Goal: Information Seeking & Learning: Learn about a topic

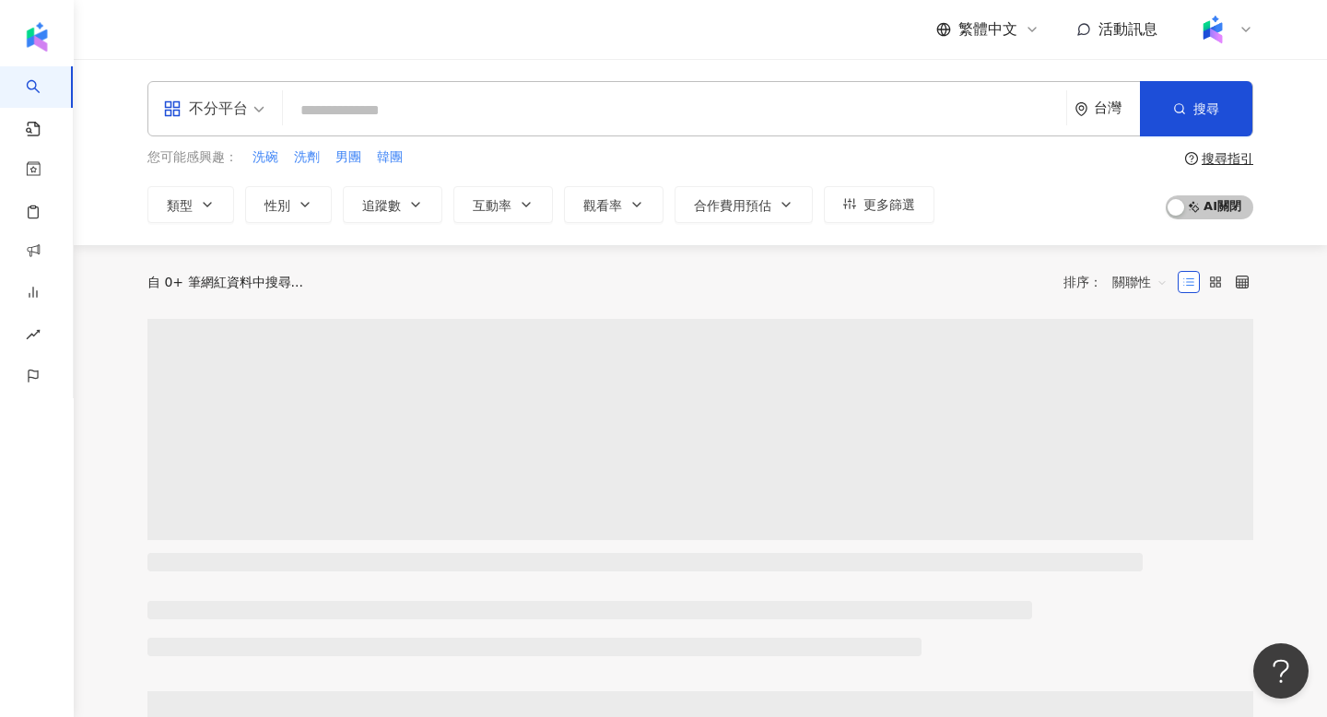
click at [491, 100] on input "search" at bounding box center [674, 110] width 769 height 35
type input "**********"
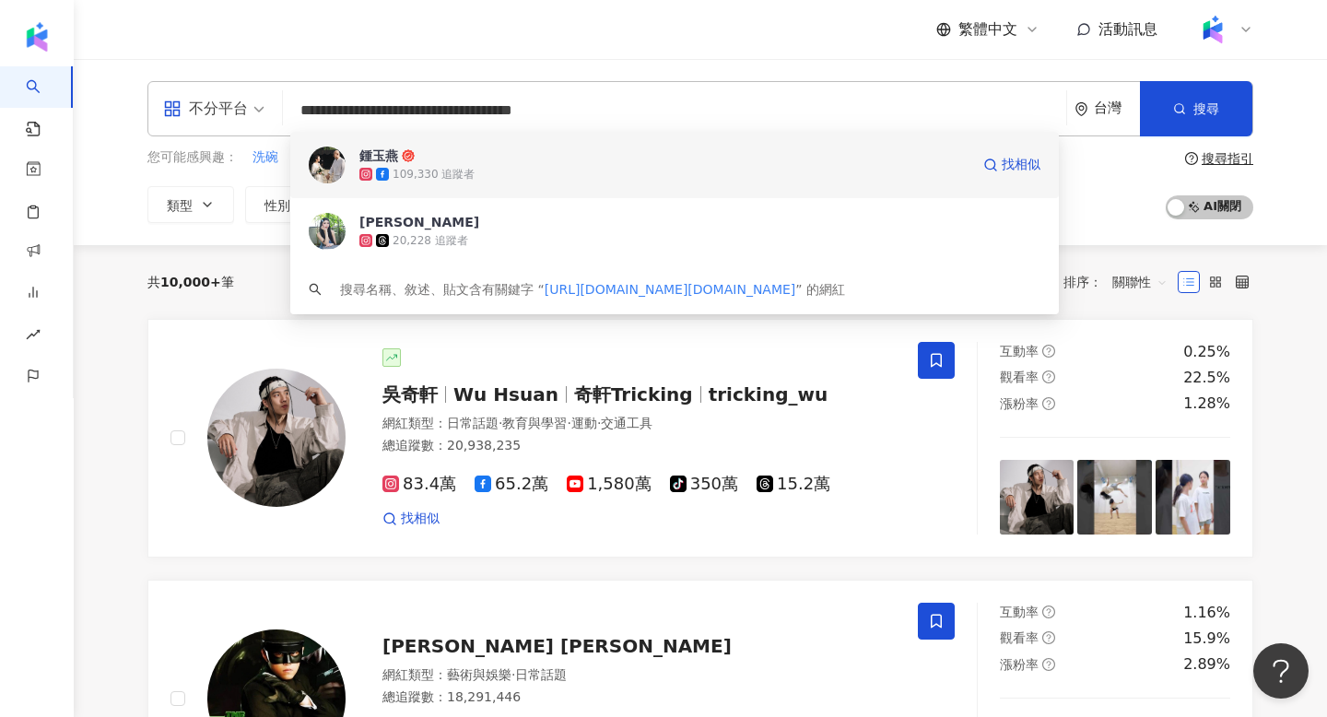
click at [595, 159] on span "鍾玉燕" at bounding box center [664, 156] width 610 height 18
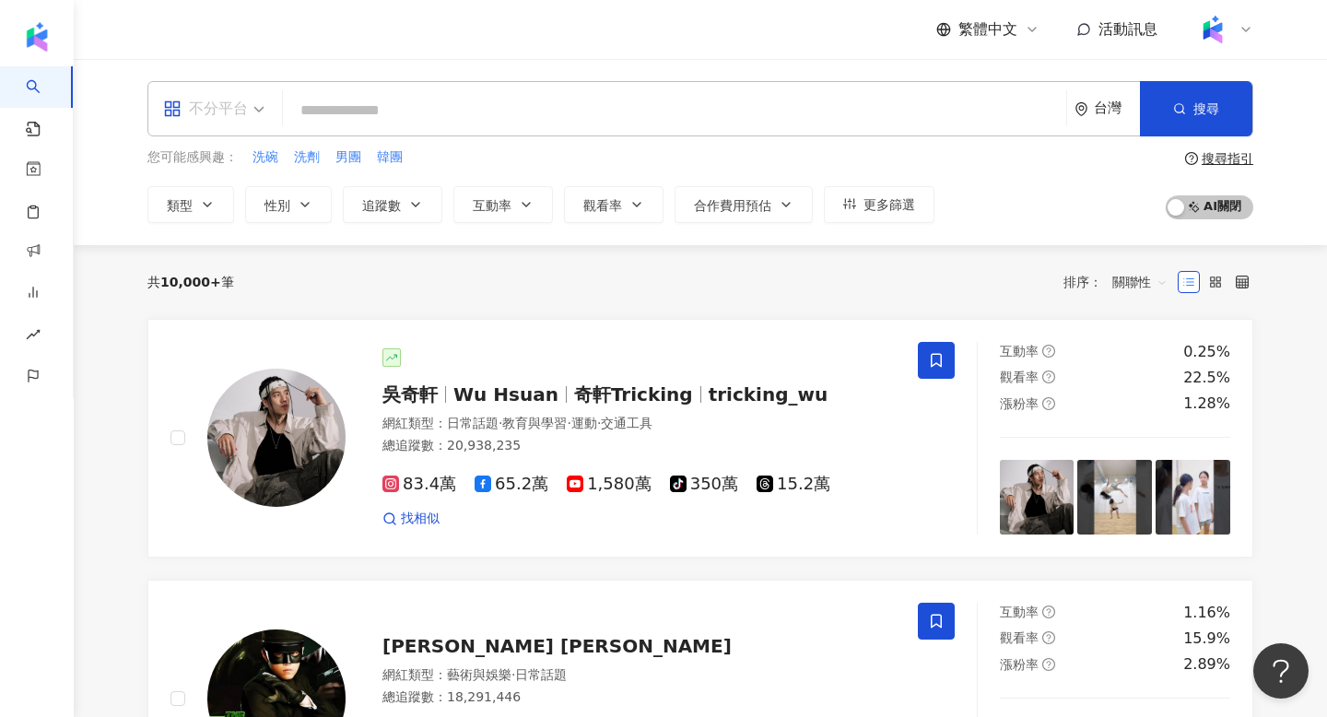
click at [236, 103] on div "不分平台" at bounding box center [205, 108] width 85 height 29
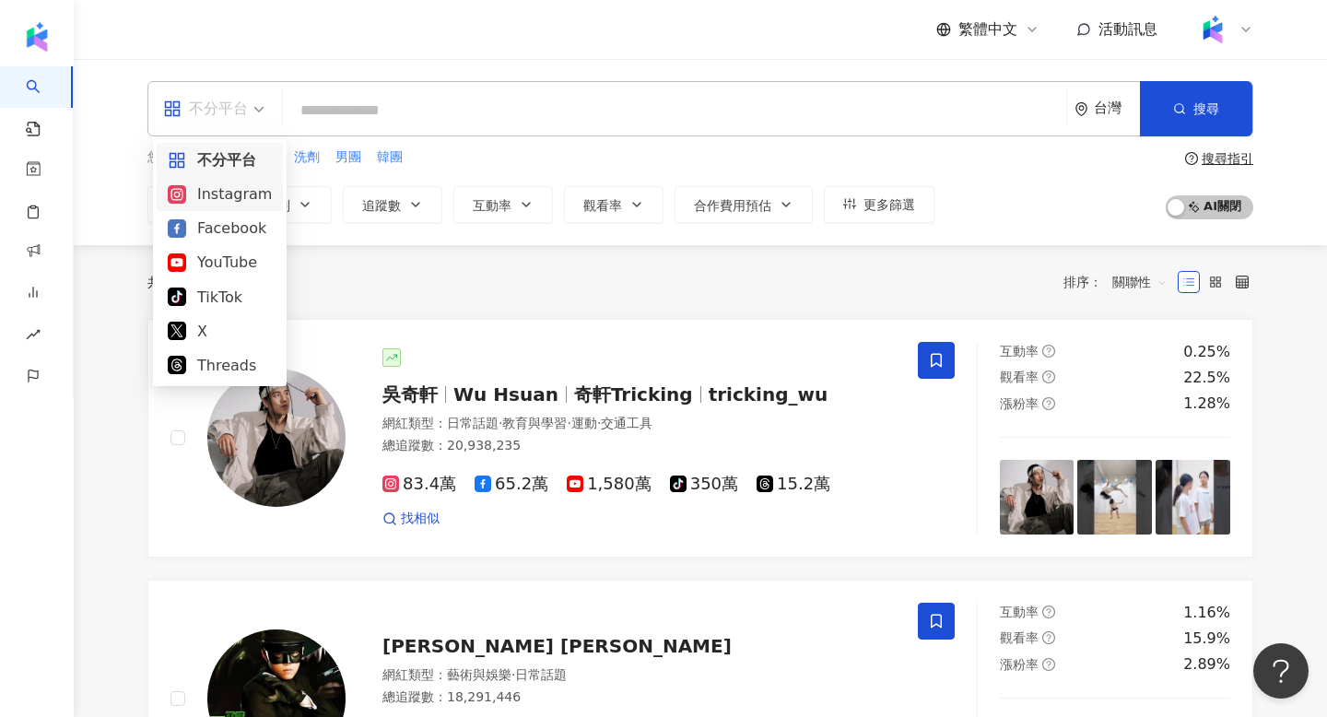
click at [221, 201] on div "Instagram" at bounding box center [220, 194] width 104 height 23
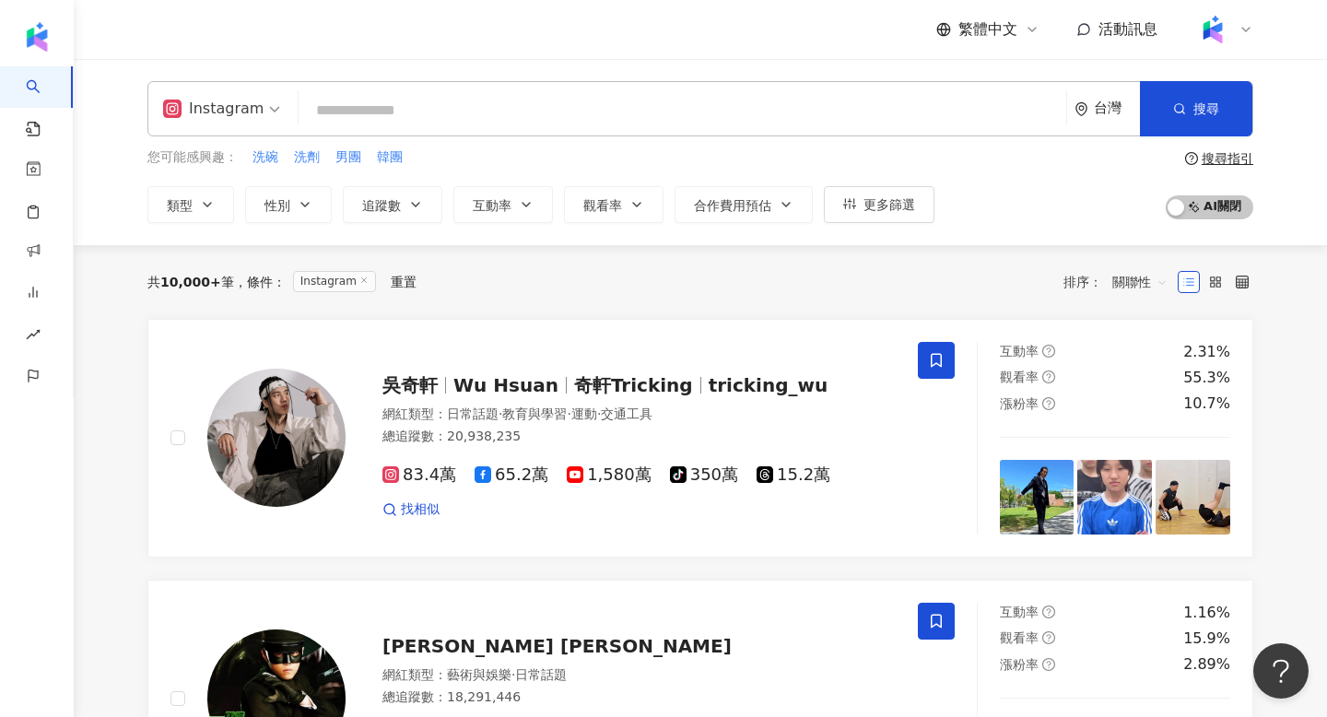
click at [418, 93] on input "search" at bounding box center [682, 110] width 753 height 35
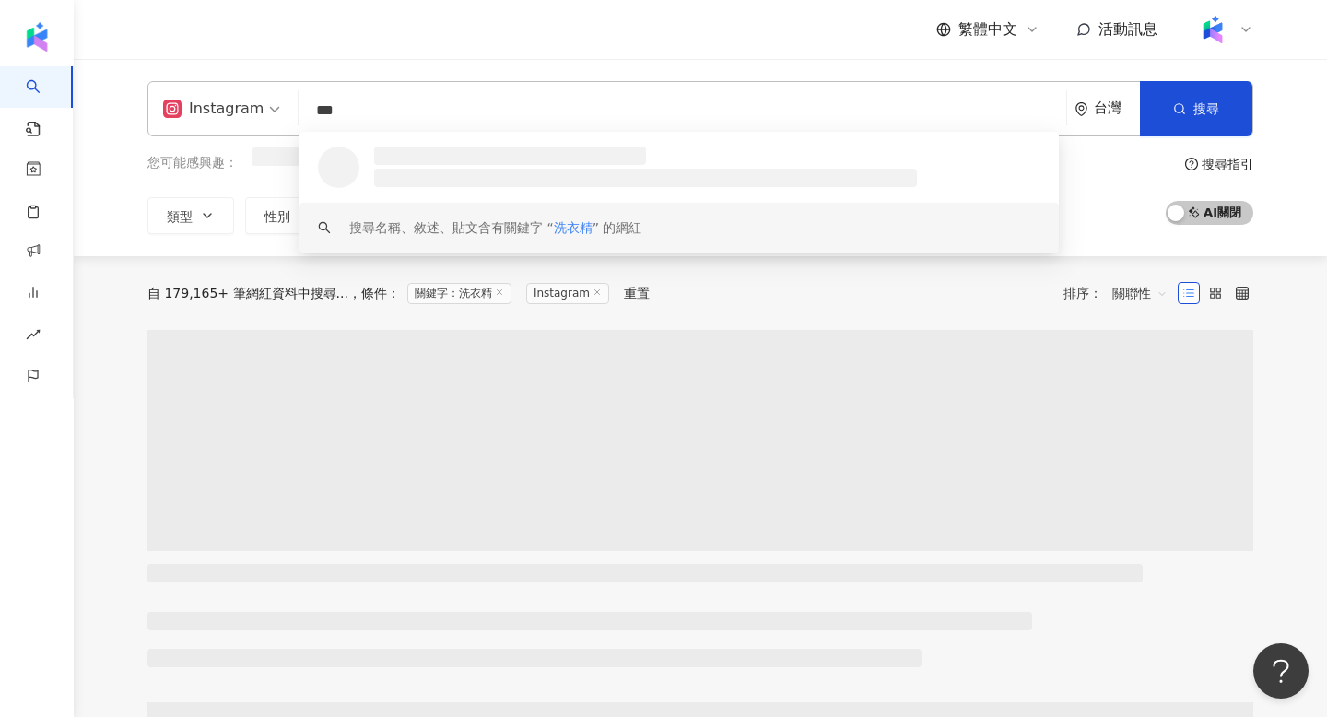
click at [866, 210] on div "搜尋名稱、敘述、貼文含有關鍵字 “ 洗衣精 ” 的網紅" at bounding box center [680, 228] width 760 height 50
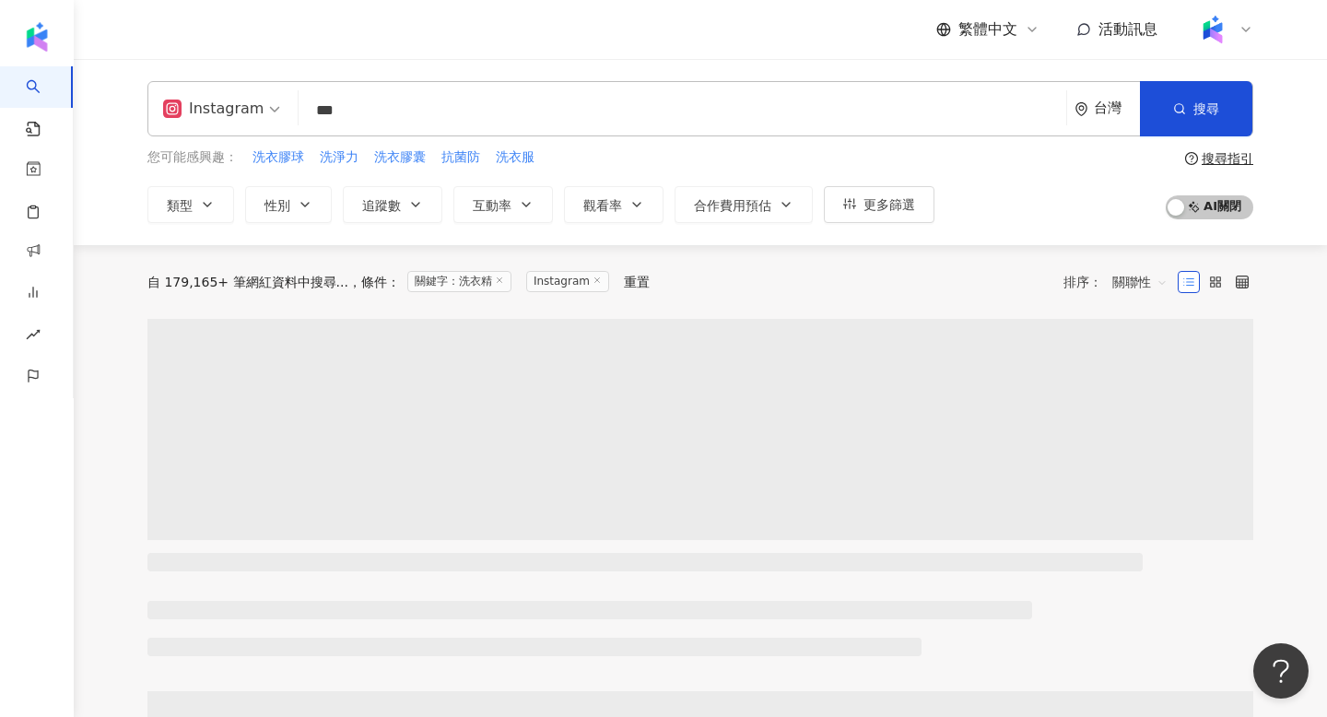
type input "***"
click at [890, 222] on div "Instagram 洗衣精 *** 台灣 搜尋 loading keyword 搜尋名稱、敘述、貼文含有關鍵字 “ 洗衣精 ” 的網紅 您可能感興趣： 洗衣膠…" at bounding box center [701, 152] width 1254 height 186
click at [874, 205] on span "更多篩選" at bounding box center [890, 204] width 52 height 15
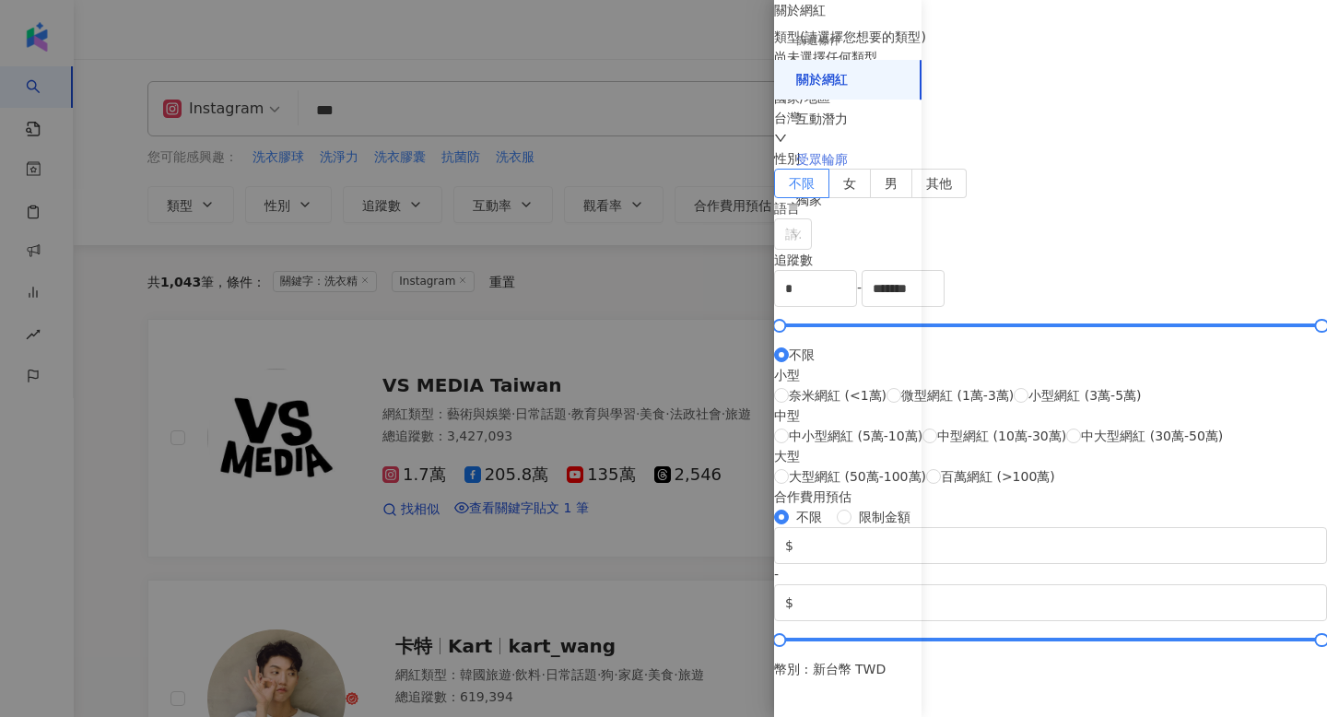
click at [847, 148] on div "受眾輪廓" at bounding box center [847, 160] width 147 height 41
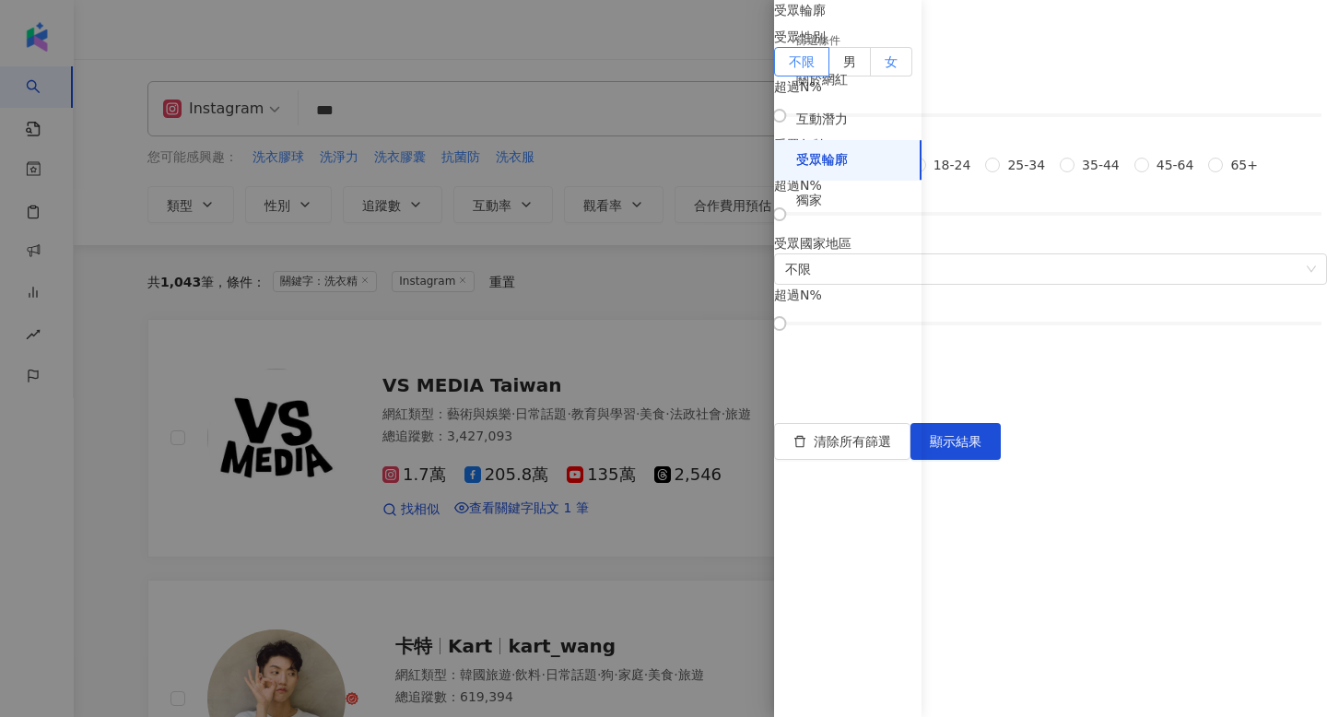
click at [913, 77] on label "女" at bounding box center [891, 61] width 41 height 29
drag, startPoint x: 957, startPoint y: 218, endPoint x: 1118, endPoint y: 225, distance: 161.5
click at [1040, 121] on div at bounding box center [1035, 116] width 10 height 10
click at [1000, 175] on span "25-34" at bounding box center [1026, 165] width 53 height 20
click at [1075, 175] on span "35-44" at bounding box center [1101, 165] width 53 height 20
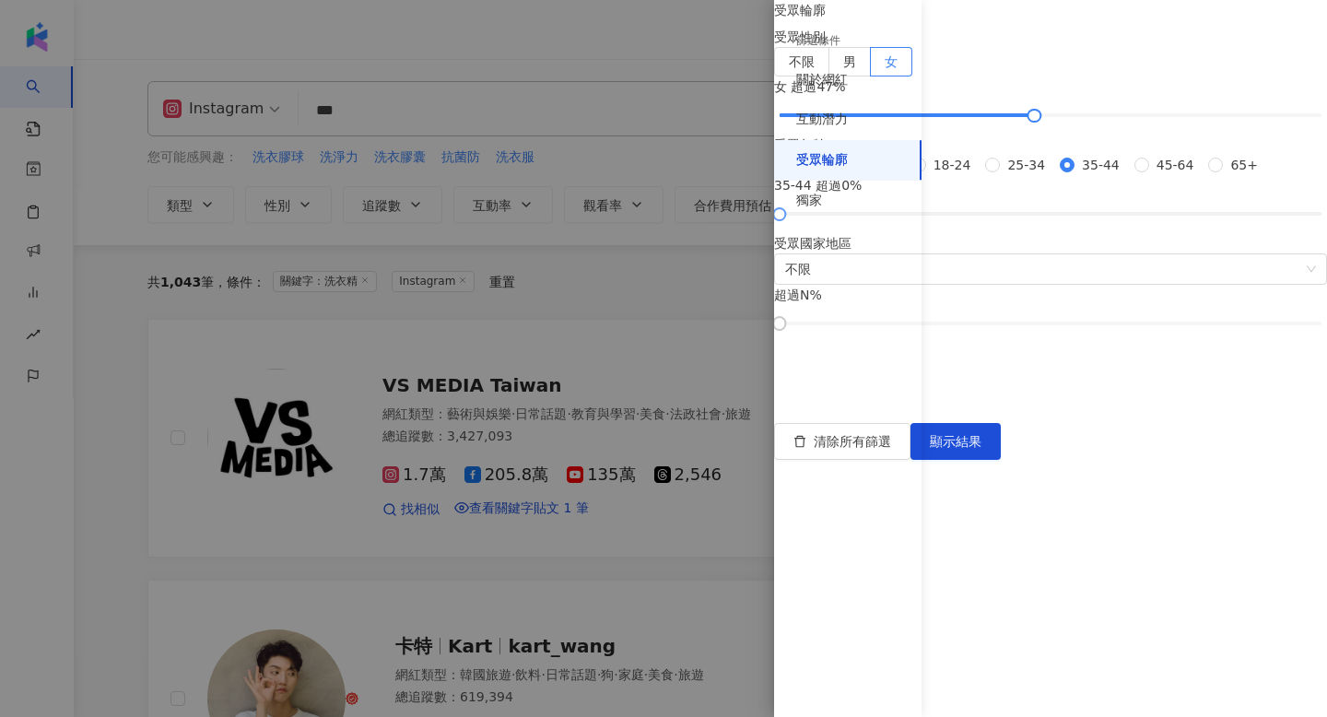
scroll to position [124, 0]
drag, startPoint x: 951, startPoint y: 487, endPoint x: 1063, endPoint y: 481, distance: 111.7
click at [958, 219] on div at bounding box center [953, 214] width 10 height 10
click at [982, 449] on span "顯示結果" at bounding box center [956, 441] width 52 height 15
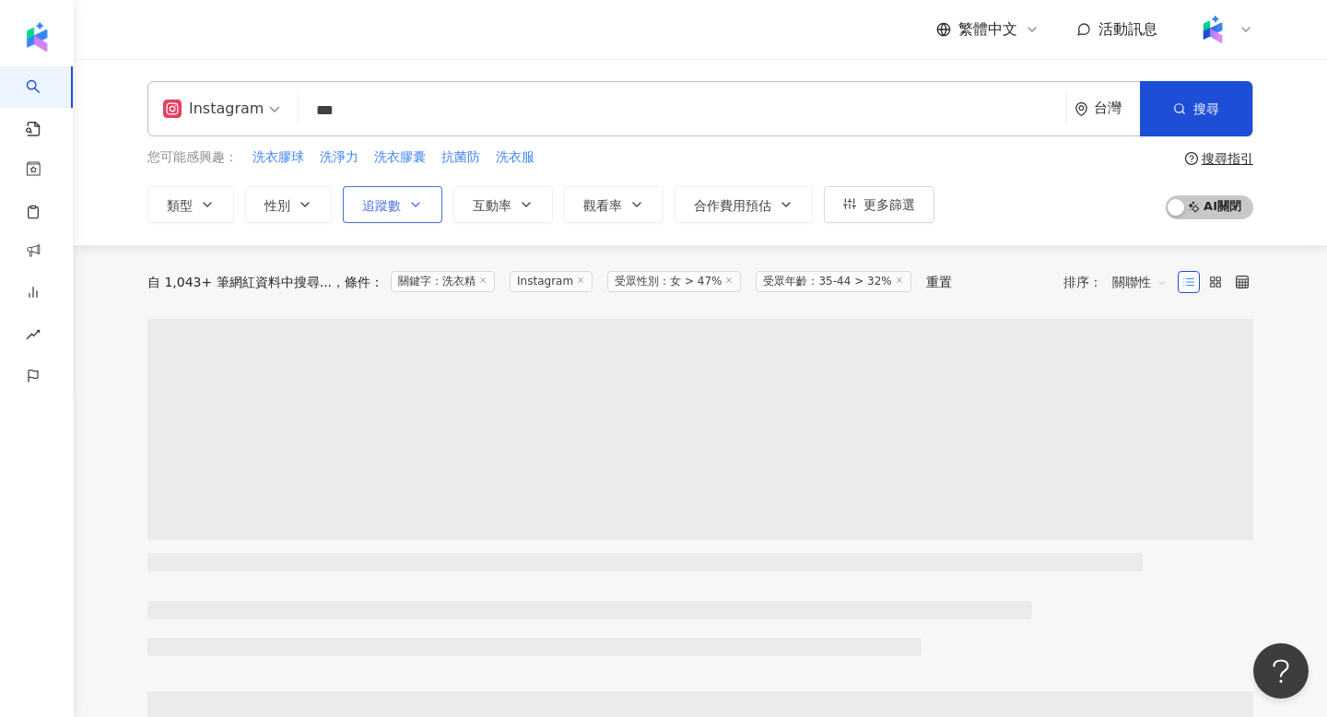
click at [412, 212] on button "追蹤數" at bounding box center [393, 204] width 100 height 37
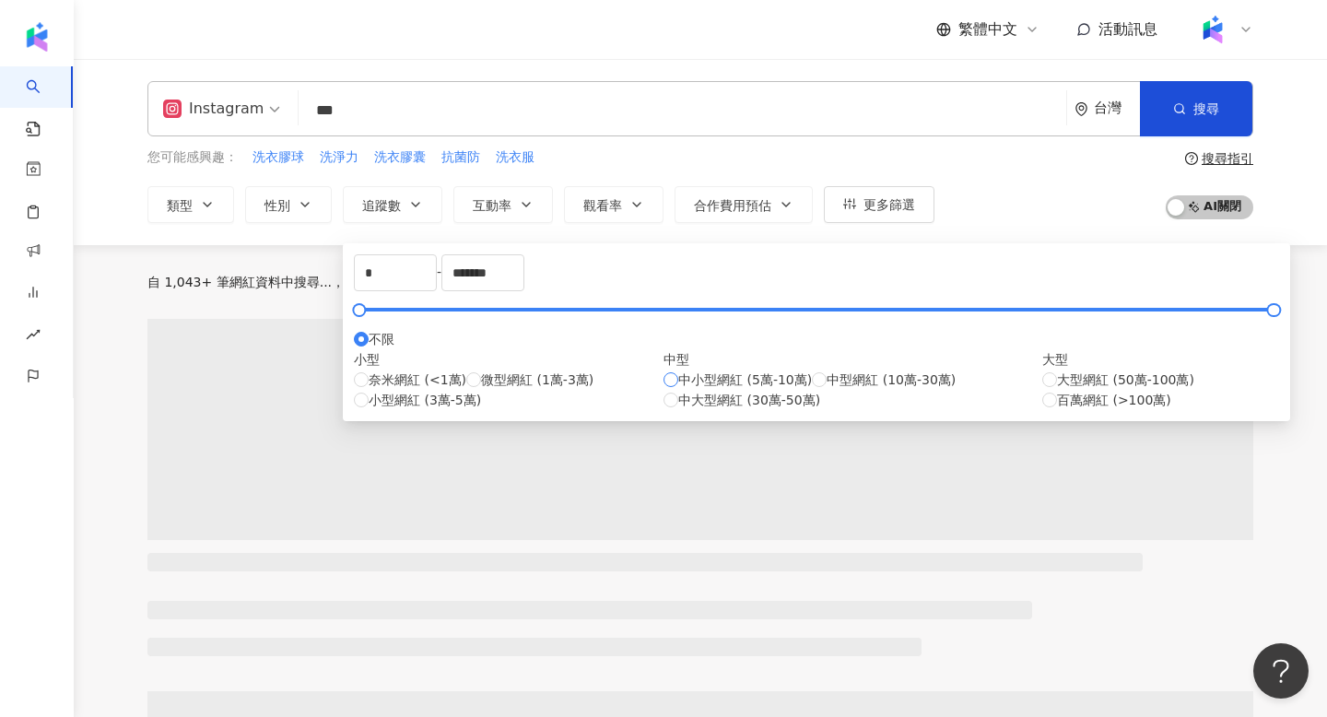
click at [678, 390] on span "中小型網紅 (5萬-10萬)" at bounding box center [745, 380] width 134 height 20
type input "*****"
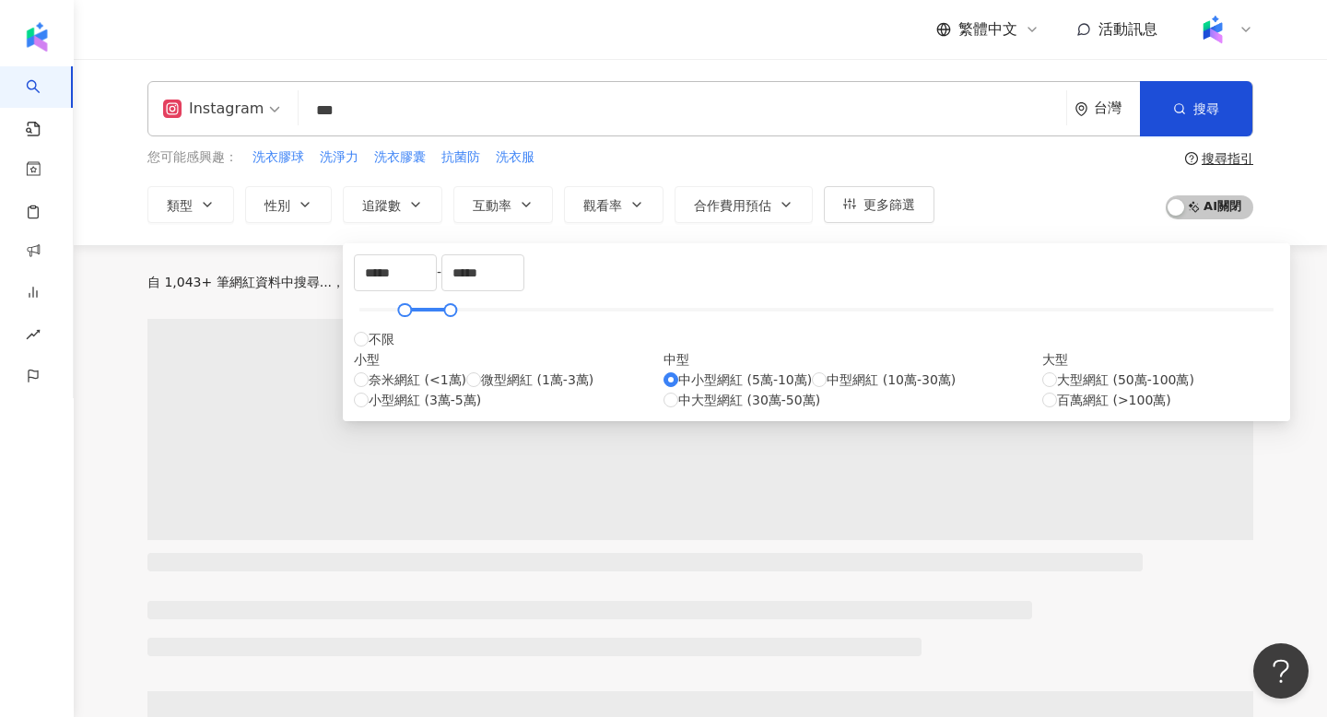
click at [1013, 206] on div "您可能感興趣： 洗衣膠球 洗淨力 洗衣膠囊 抗菌防 洗衣服 類型 性別 追蹤數 互動率 觀看率 合作費用預估 更多篩選 篩選條件 關於網紅 互動潛力 受眾輪廓…" at bounding box center [700, 185] width 1106 height 76
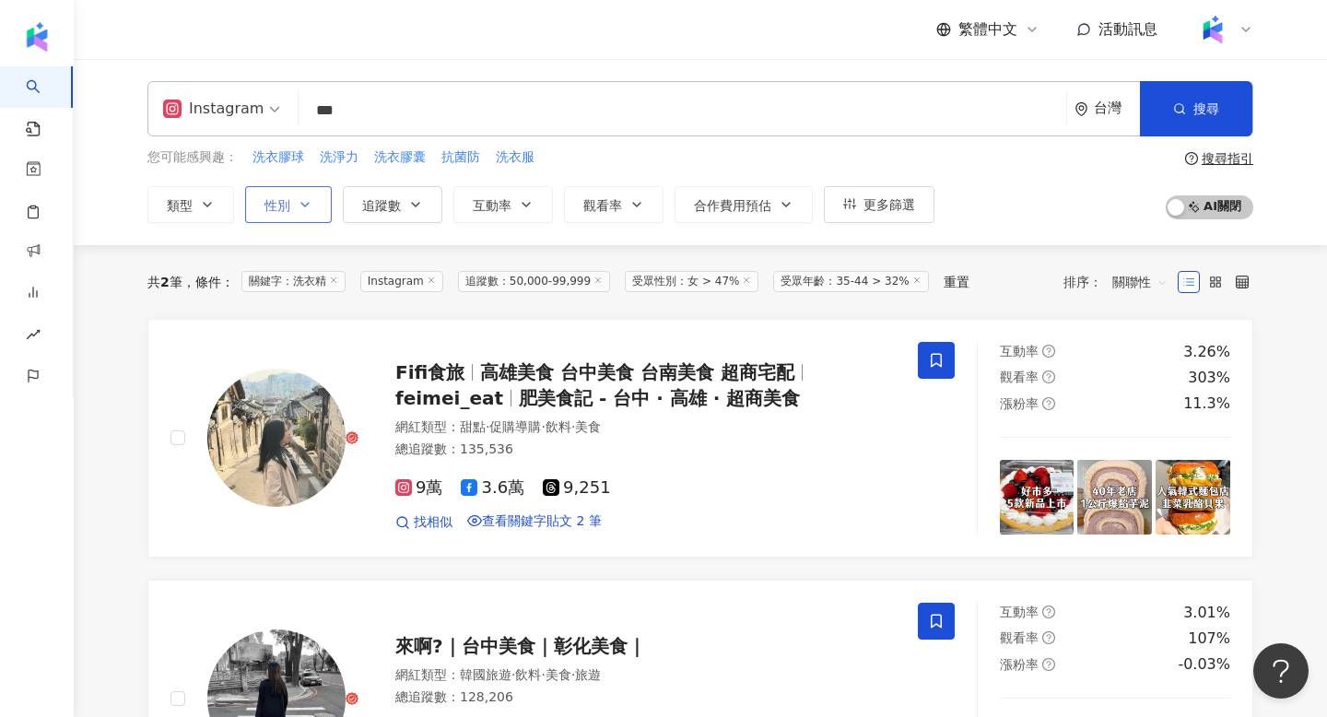
click at [273, 213] on button "性別" at bounding box center [288, 204] width 87 height 37
click at [334, 275] on span "女" at bounding box center [348, 264] width 28 height 20
click at [192, 241] on div "Instagram *** 台灣 搜尋 loading keyword 搜尋名稱、敘述、貼文含有關鍵字 “ 洗衣精 ” 的網紅 您可能感興趣： 洗衣膠球 洗淨…" at bounding box center [701, 152] width 1254 height 186
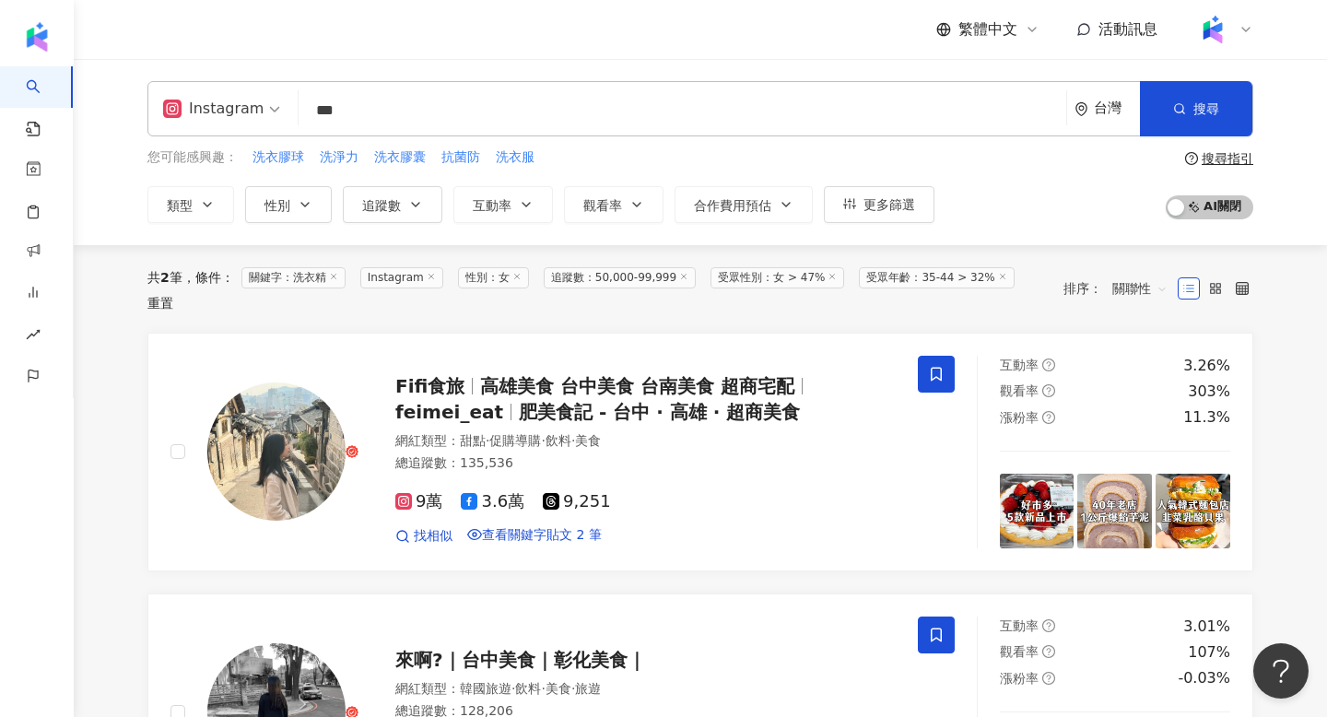
click at [689, 280] on icon at bounding box center [683, 276] width 9 height 9
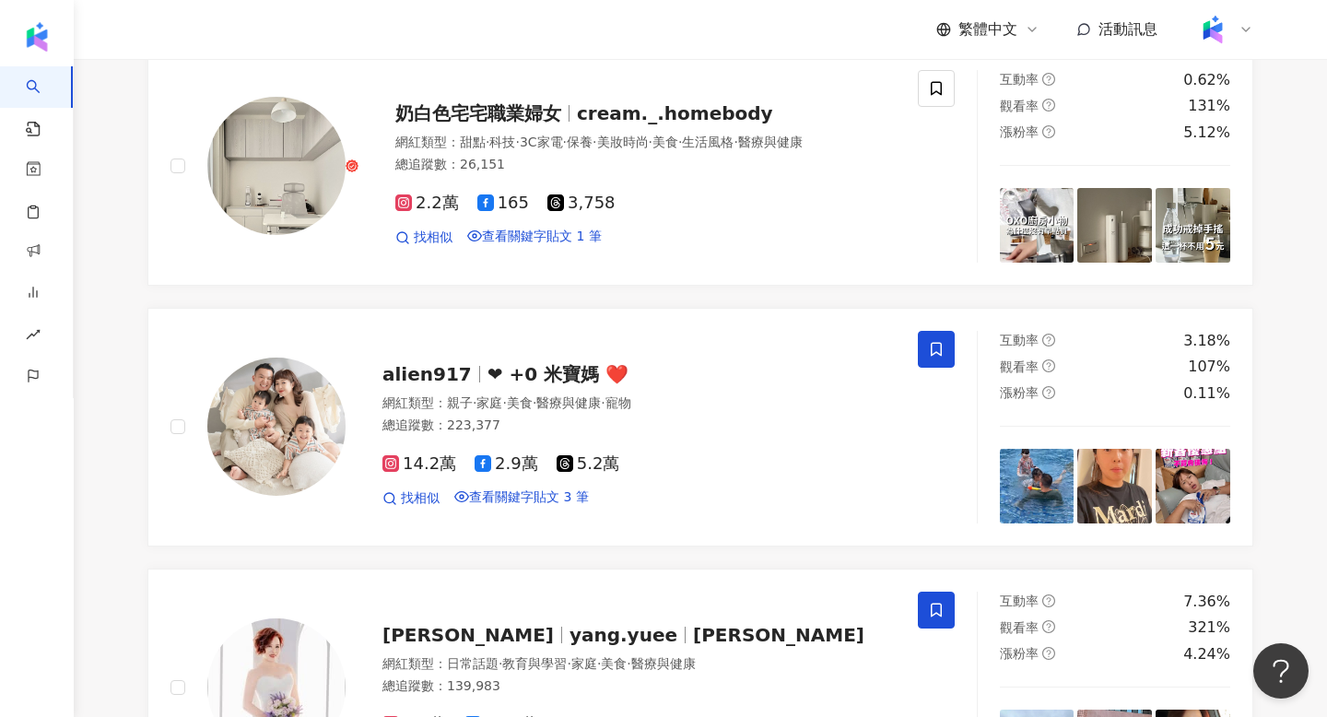
scroll to position [1523, 0]
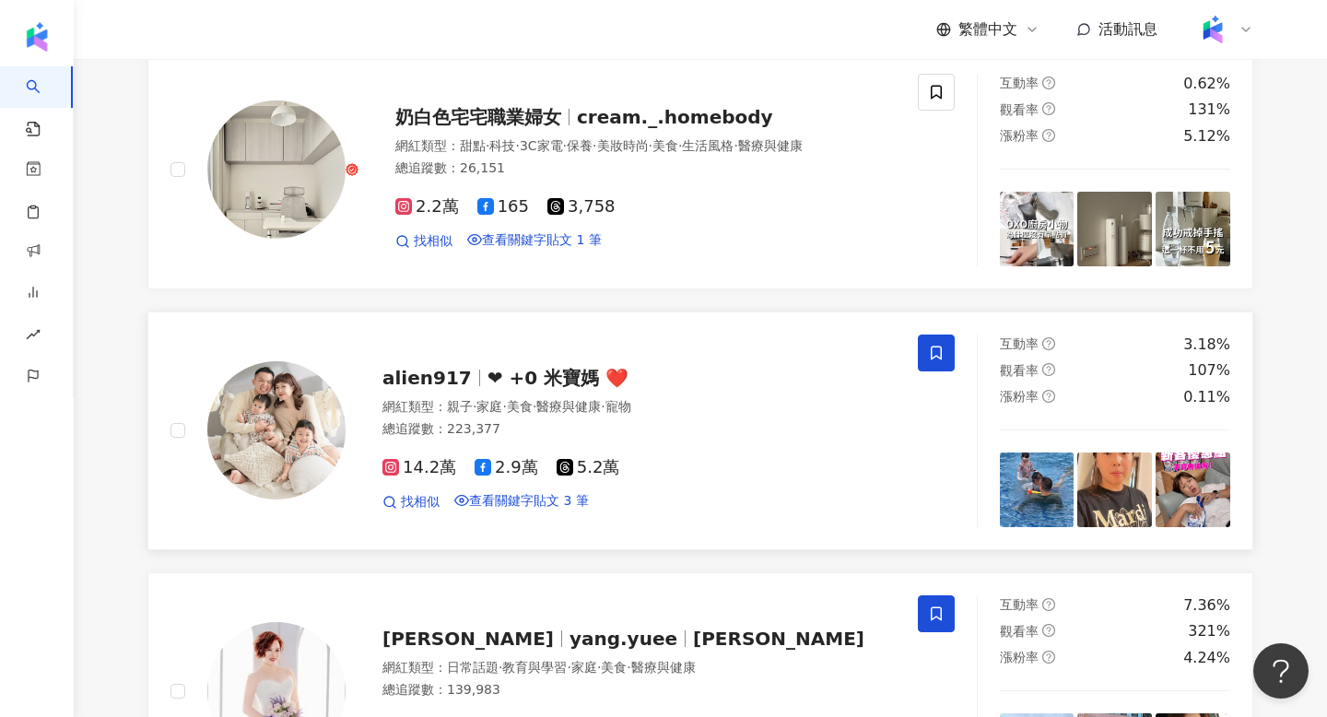
click at [295, 448] on img at bounding box center [276, 430] width 138 height 138
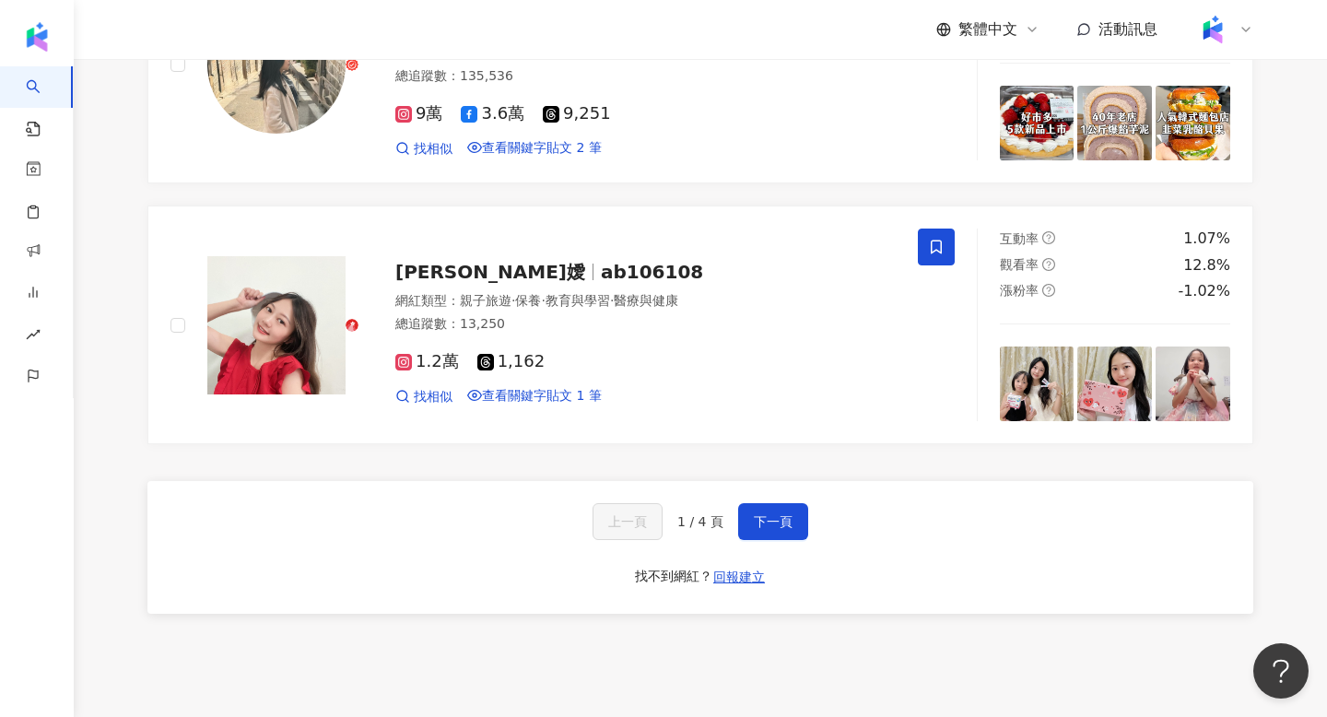
scroll to position [2935, 0]
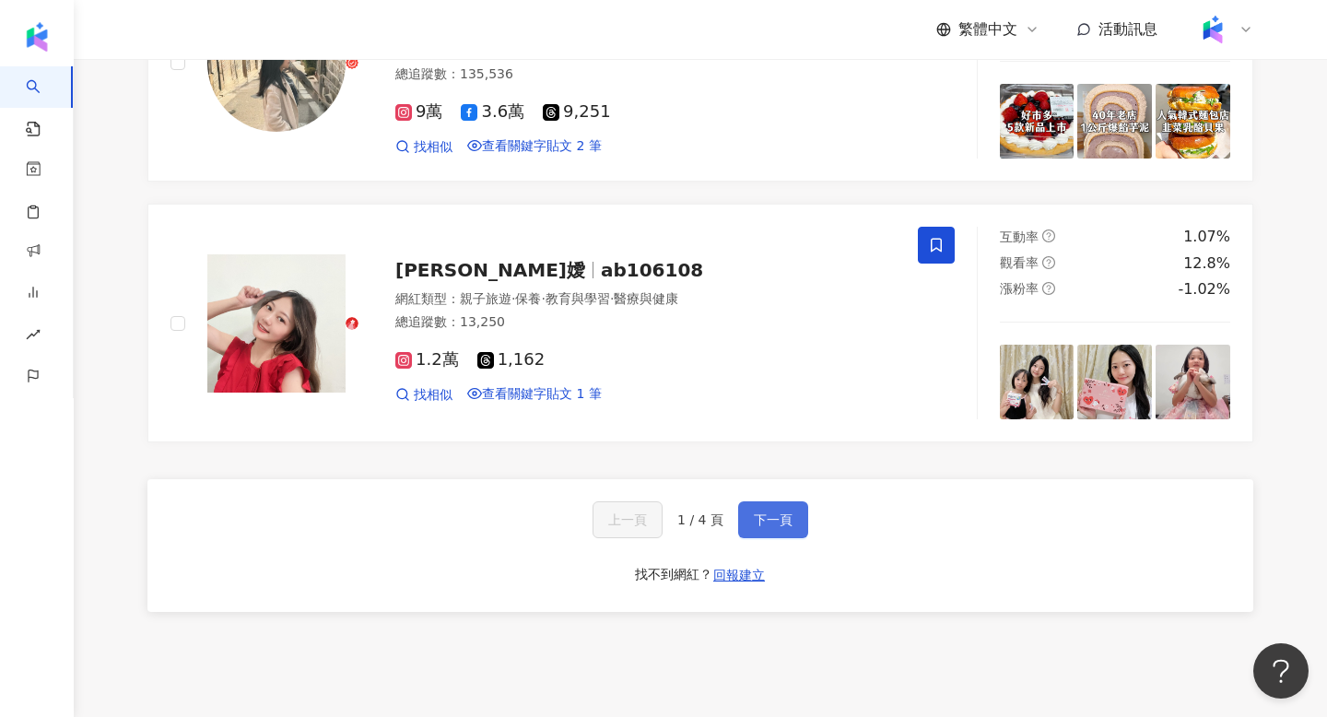
click at [783, 538] on button "下一頁" at bounding box center [773, 519] width 70 height 37
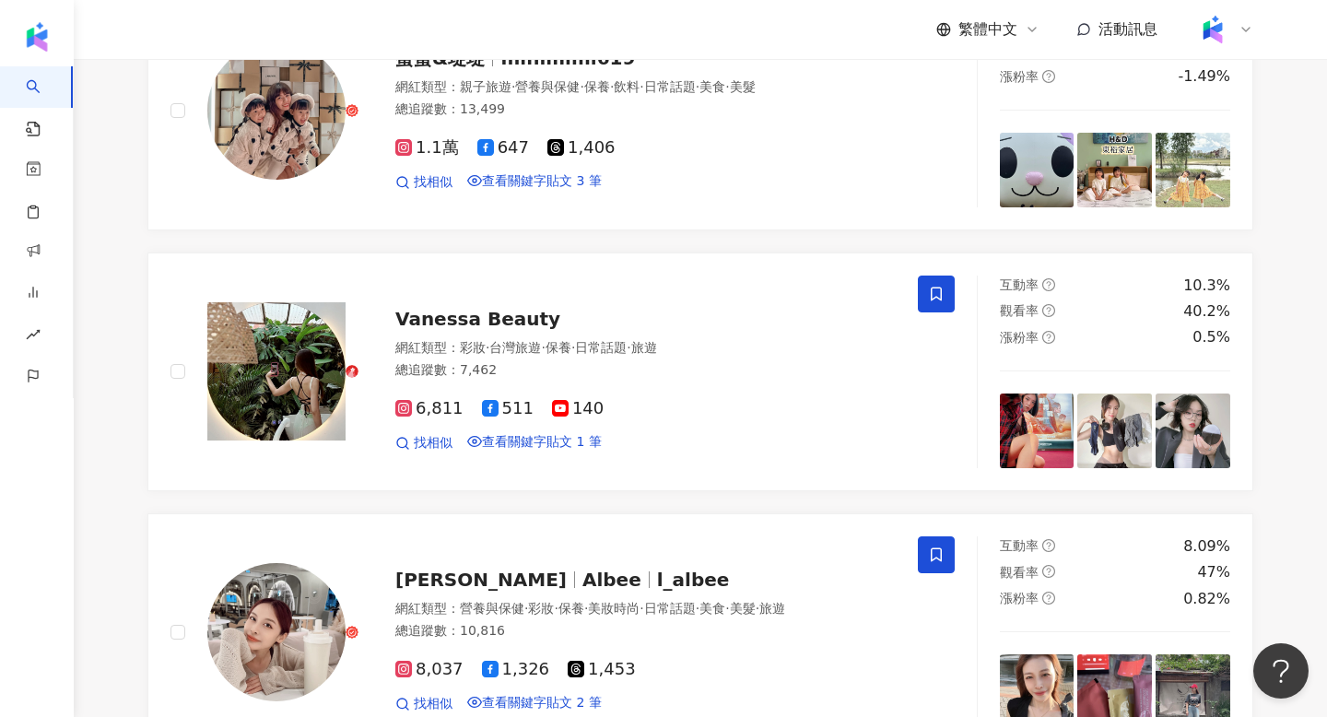
scroll to position [0, 0]
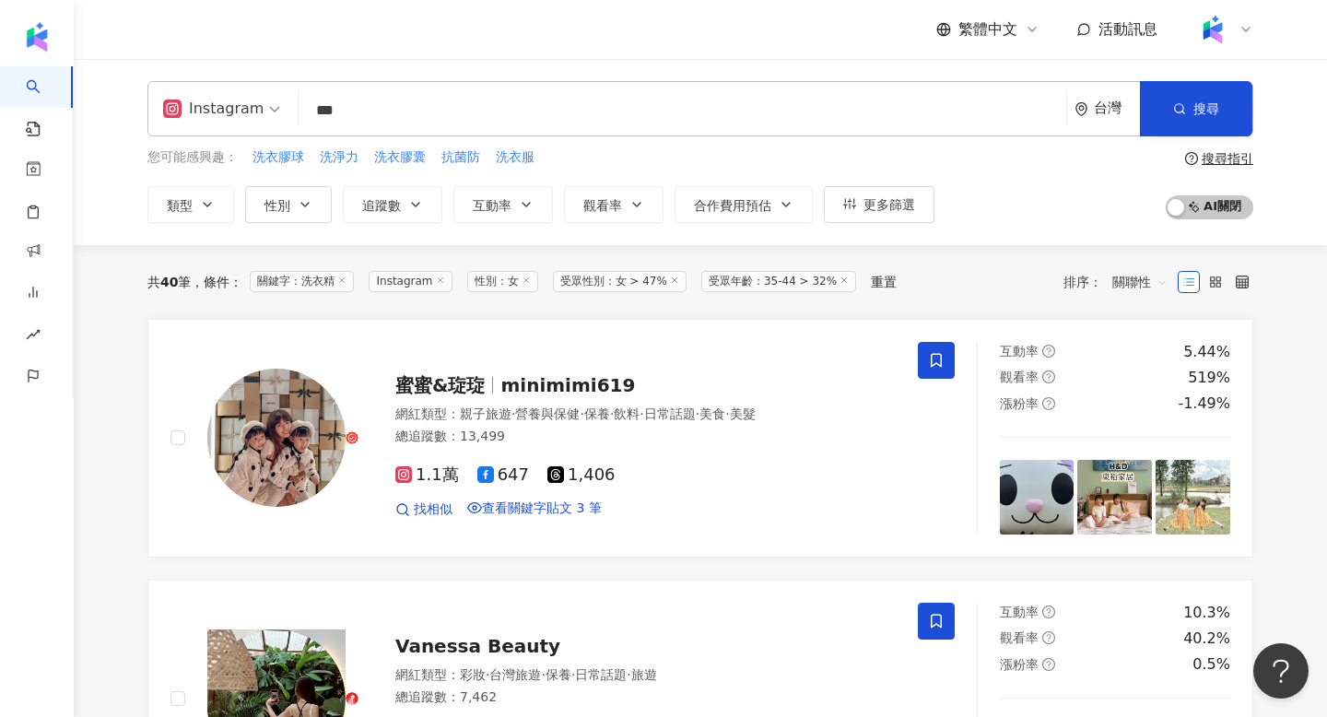
click at [1121, 288] on span "關聯性" at bounding box center [1140, 281] width 55 height 29
click at [1119, 351] on div "追蹤數" at bounding box center [1140, 352] width 46 height 20
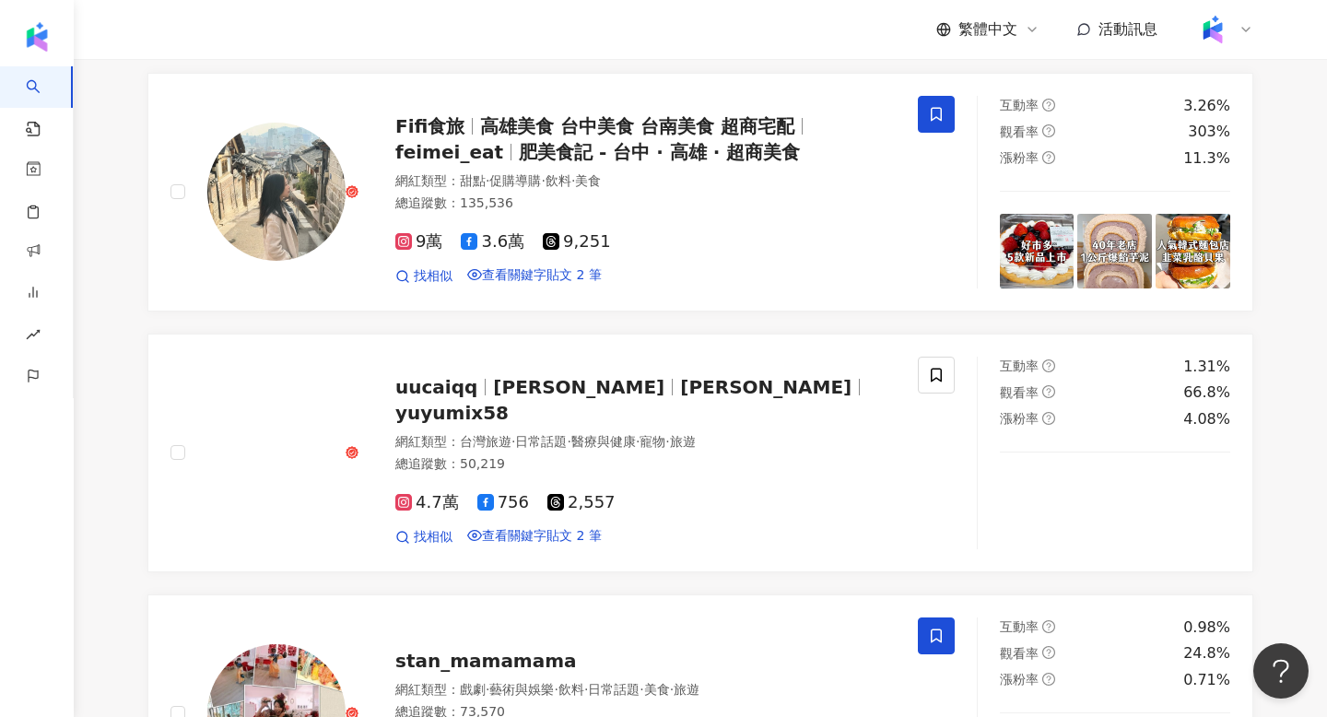
scroll to position [1309, 0]
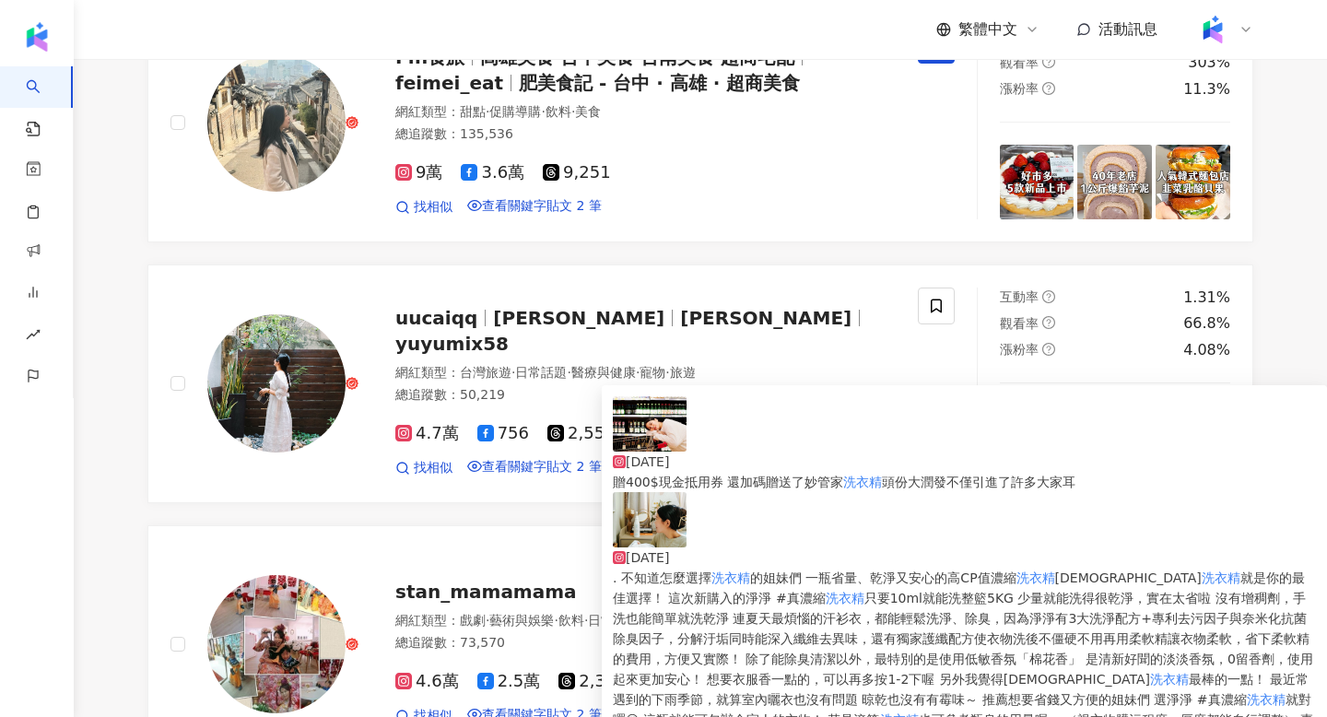
click at [645, 443] on img at bounding box center [650, 423] width 74 height 55
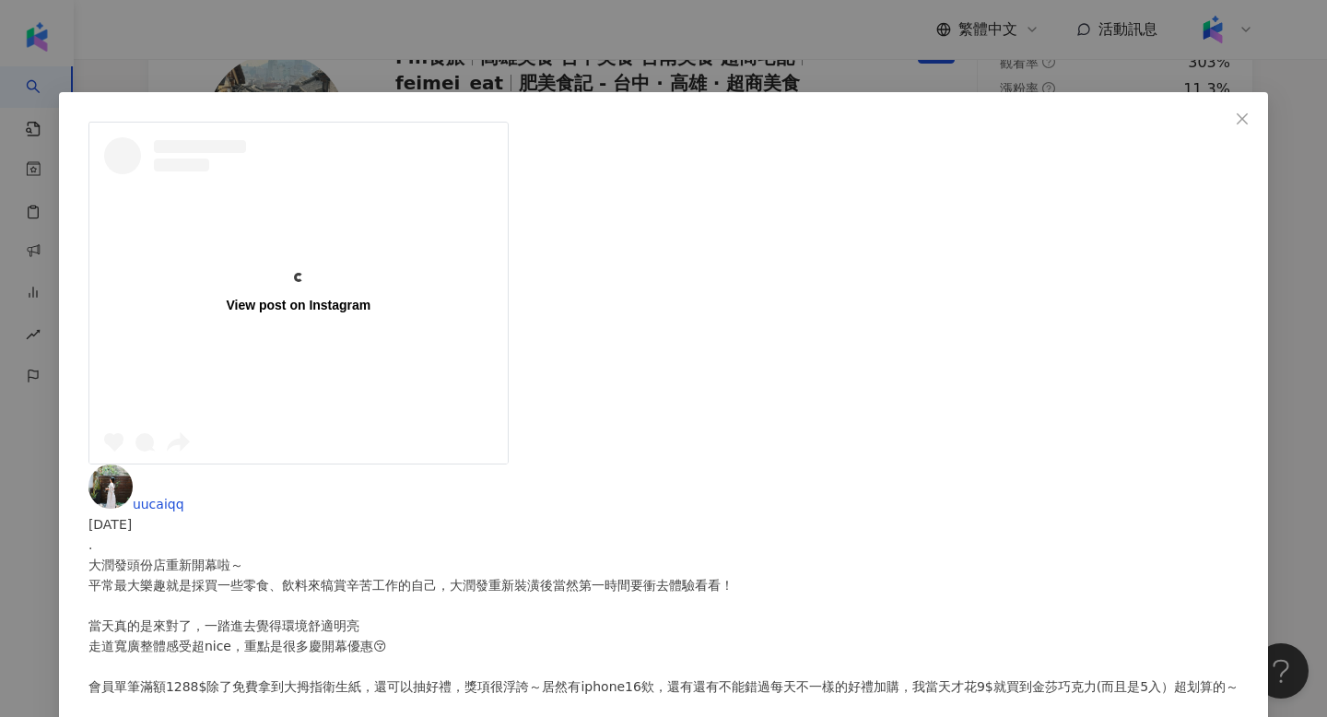
click at [1140, 315] on div "View post on Instagram uucaiqq 2024/10/11 隱藏 40 查看原始貼文" at bounding box center [663, 358] width 1327 height 717
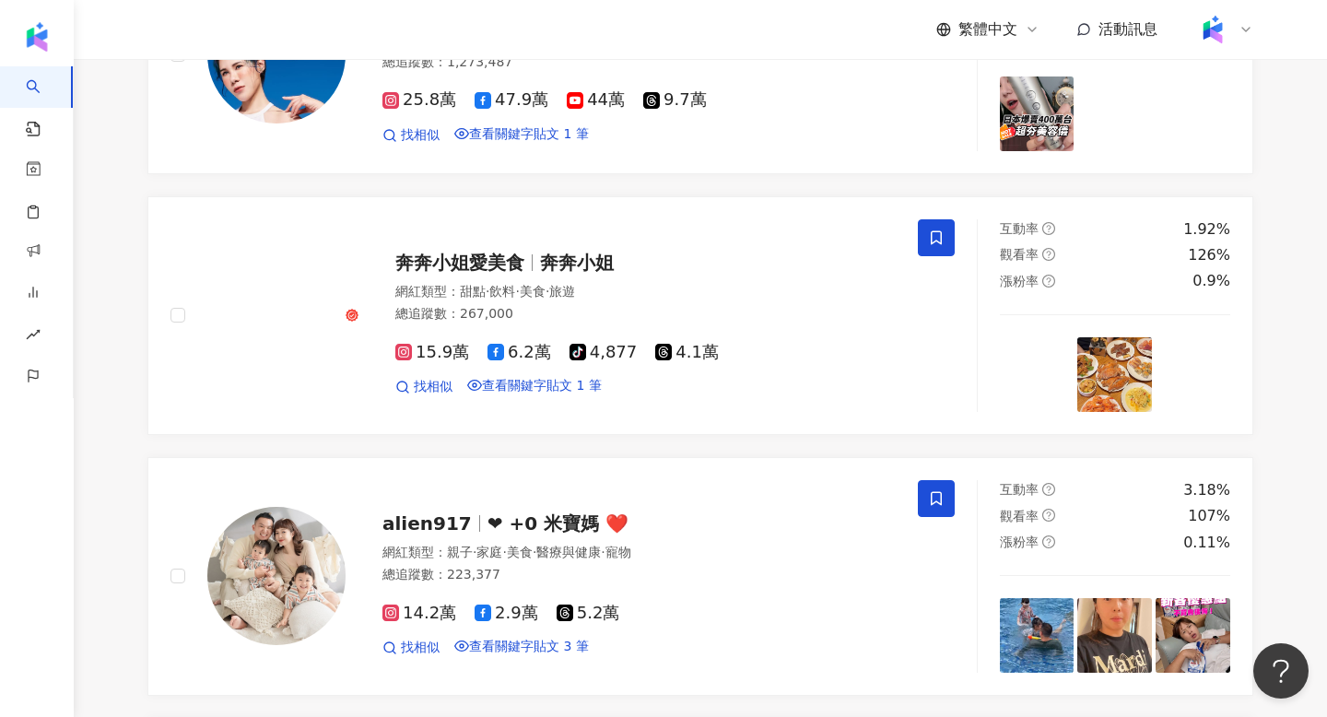
scroll to position [377, 0]
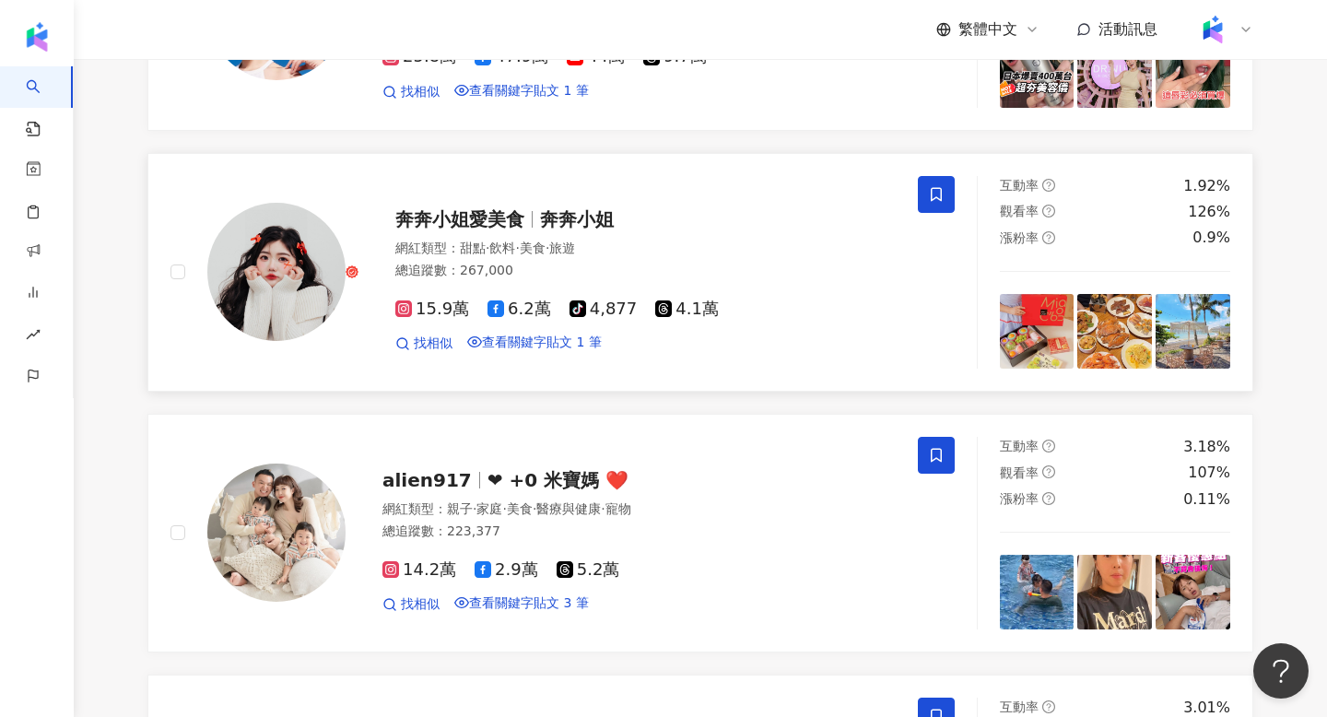
click at [297, 310] on img at bounding box center [276, 272] width 138 height 138
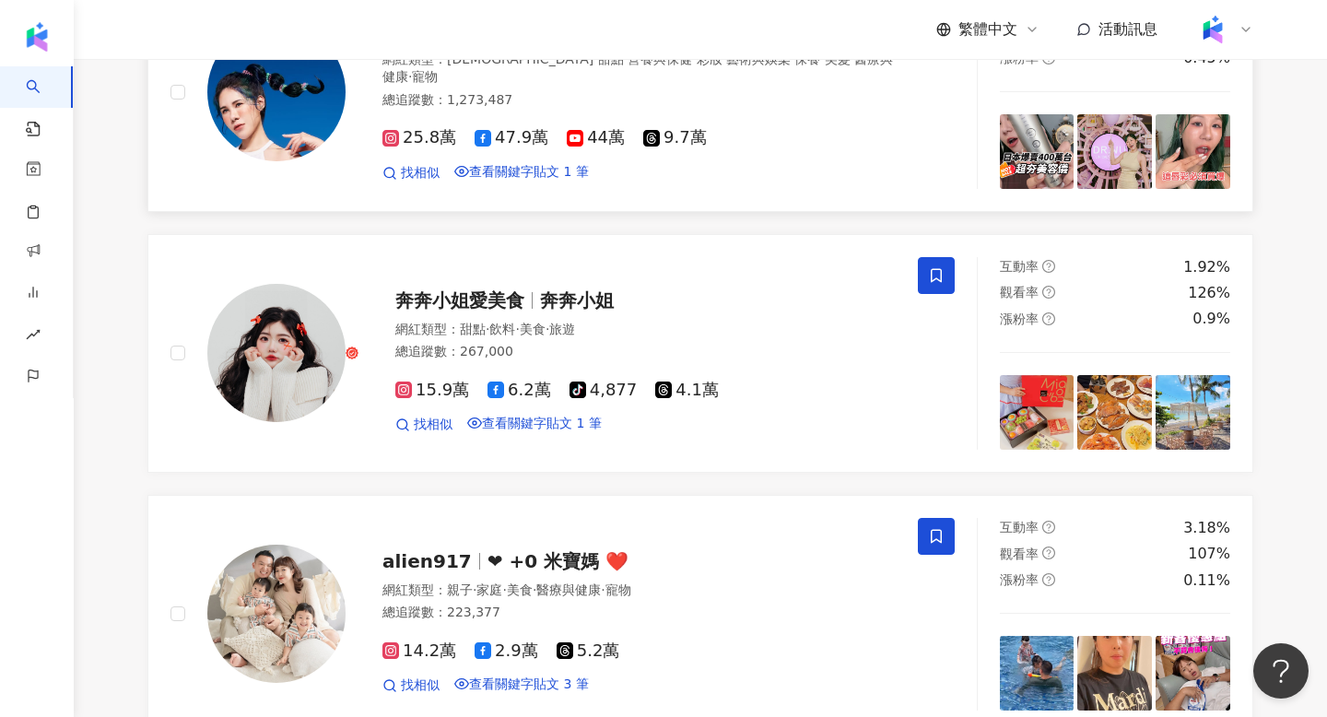
scroll to position [0, 0]
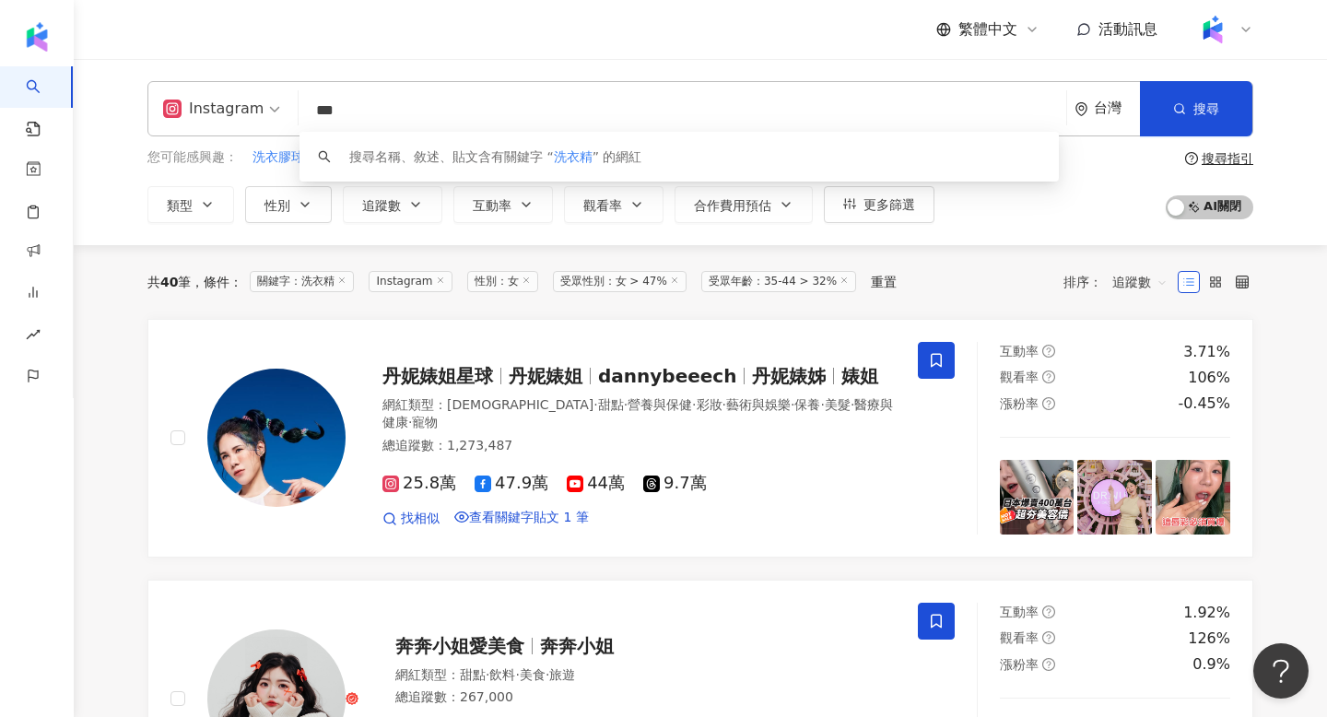
drag, startPoint x: 395, startPoint y: 112, endPoint x: 251, endPoint y: 110, distance: 144.7
click at [251, 110] on div "Instagram *** 台灣 搜尋 keyword 搜尋名稱、敘述、貼文含有關鍵字 “ 洗衣精 ” 的網紅" at bounding box center [700, 108] width 1106 height 55
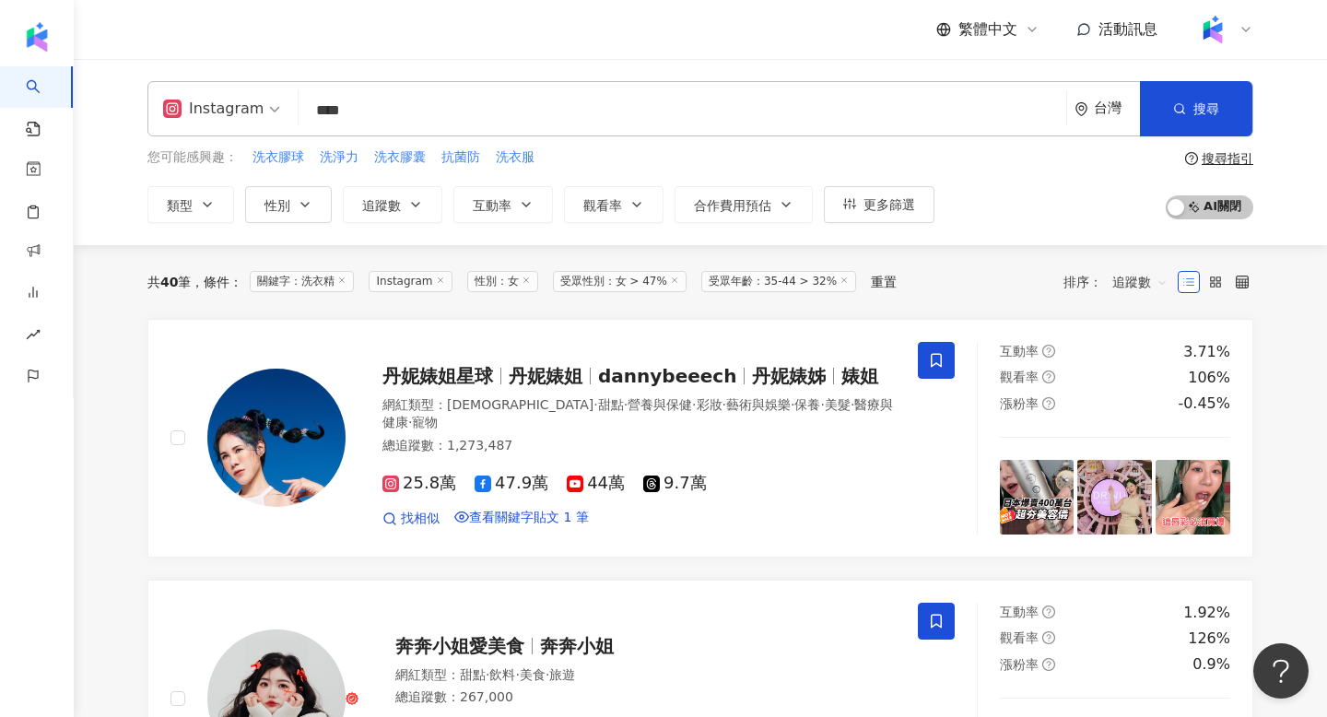
type input "****"
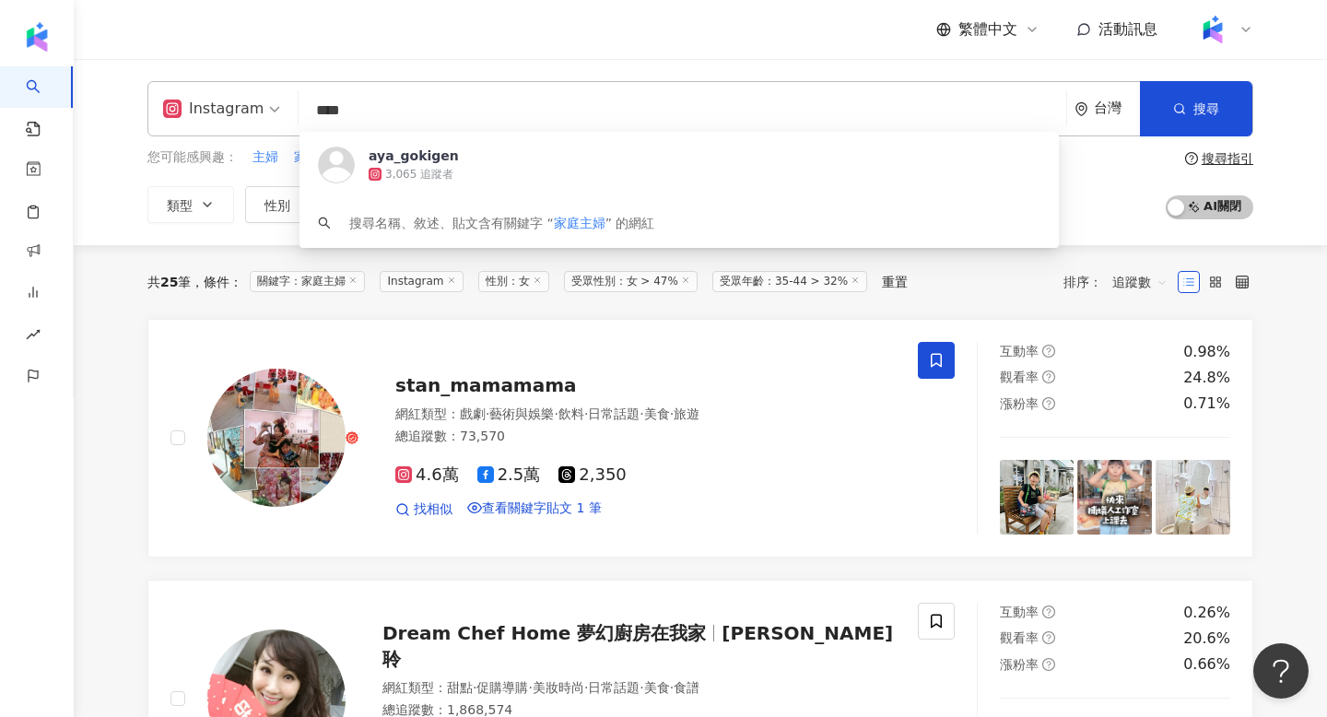
click at [270, 45] on div "繁體中文 活動訊息" at bounding box center [700, 29] width 1106 height 59
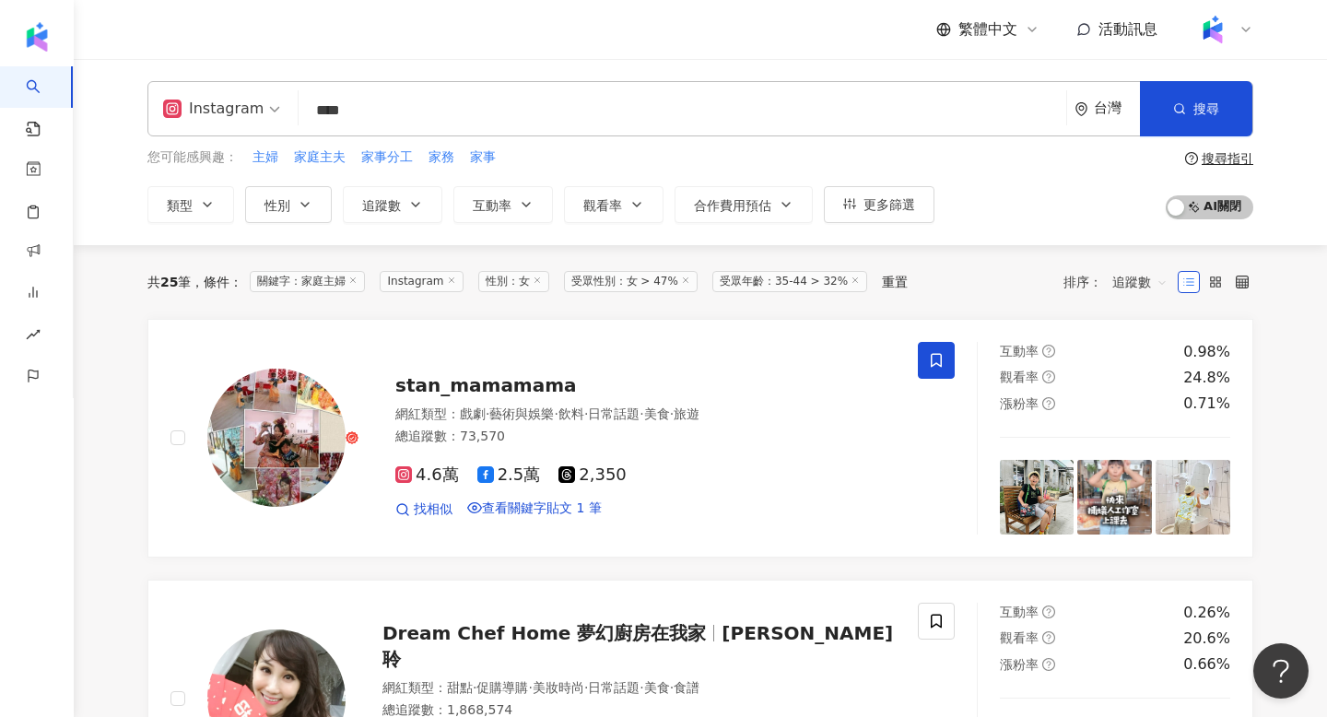
click at [860, 282] on icon at bounding box center [855, 280] width 9 height 9
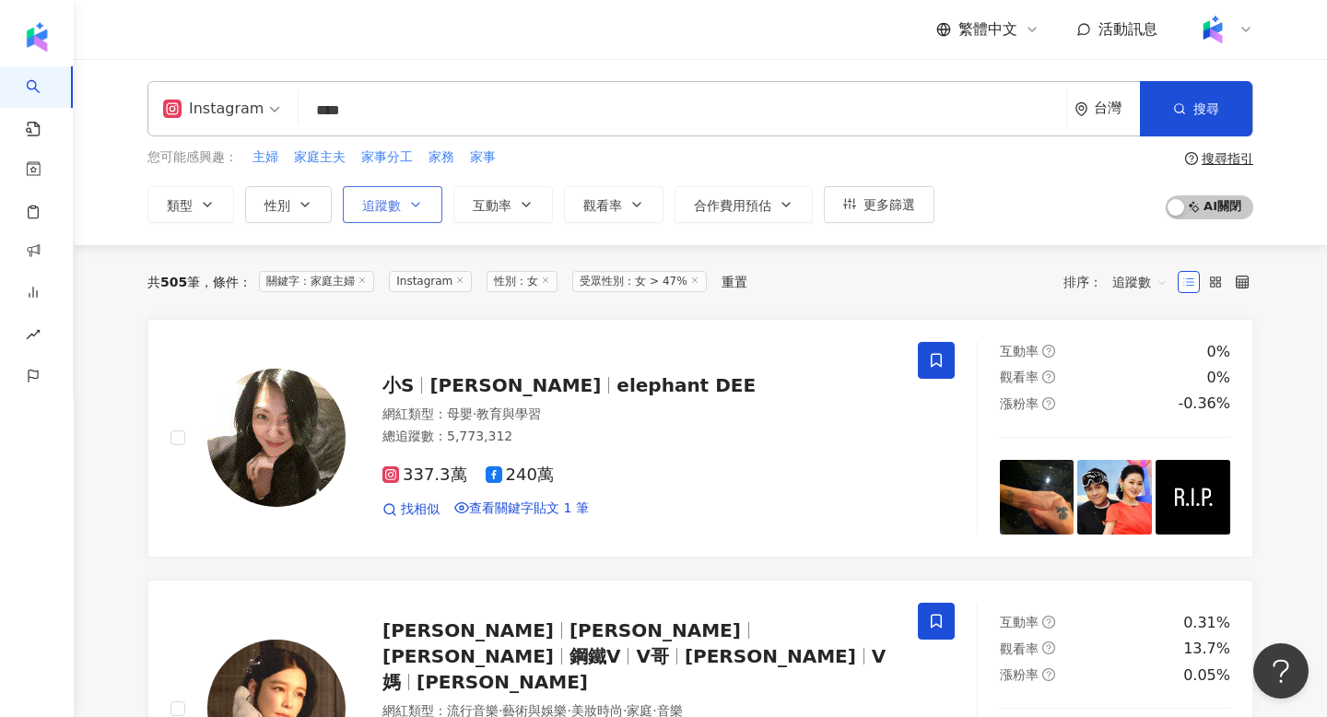
click at [372, 206] on span "追蹤數" at bounding box center [381, 205] width 39 height 15
type input "*"
type input "*******"
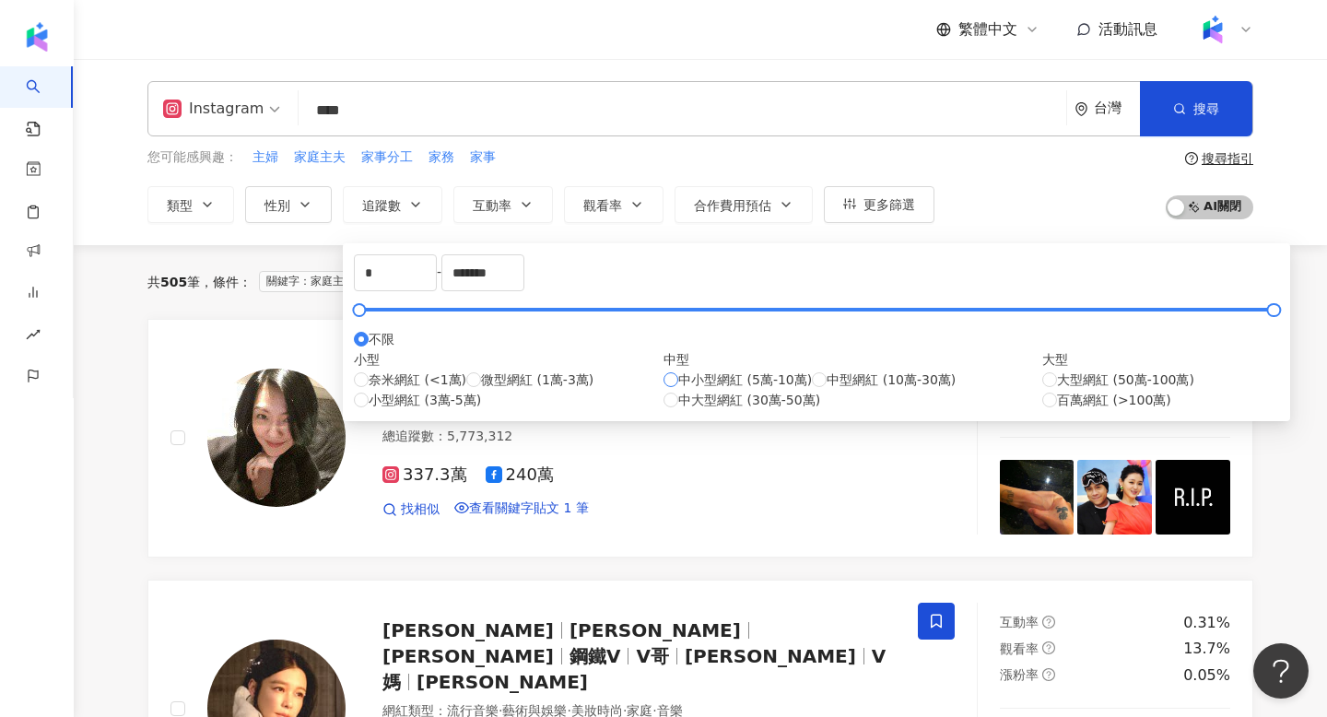
click at [678, 390] on span "中小型網紅 (5萬-10萬)" at bounding box center [745, 380] width 134 height 20
type input "*****"
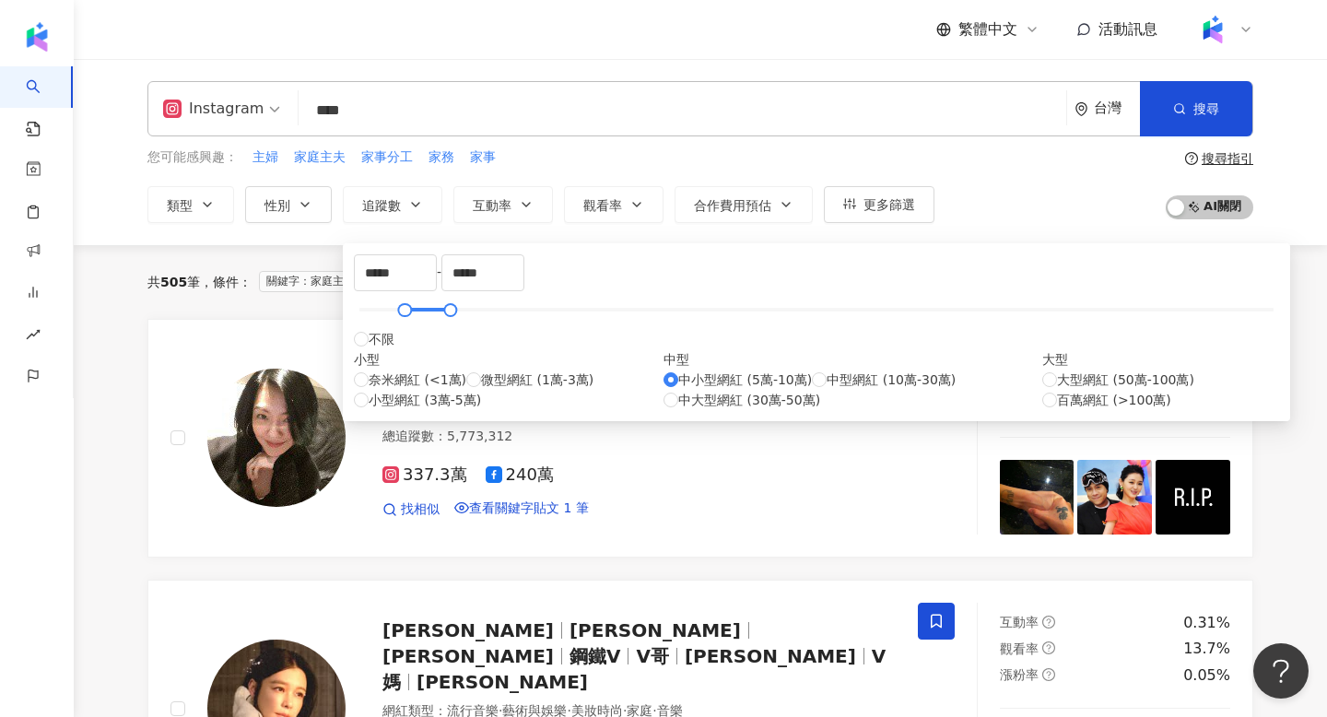
click at [1085, 240] on div "Instagram **** 台灣 搜尋 https://www.instagram.com/aya_gokigen aya_gokigen 3,065 追蹤…" at bounding box center [701, 152] width 1254 height 186
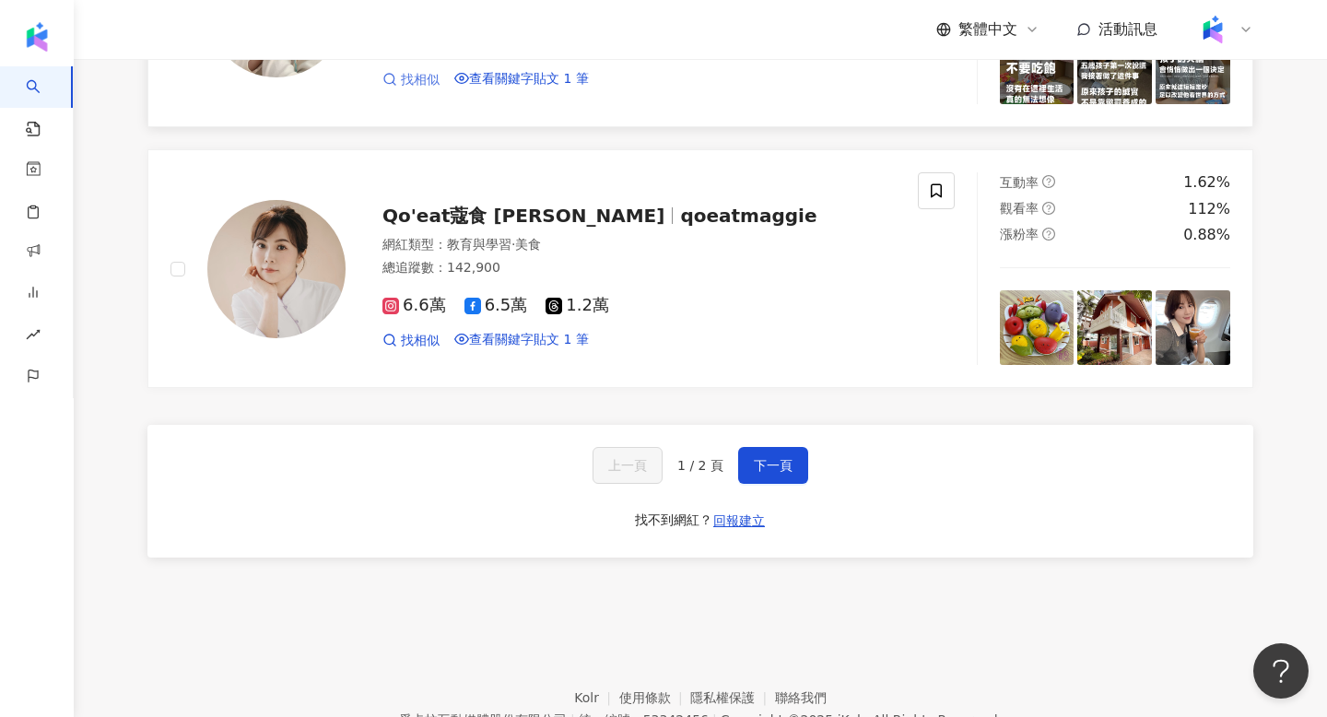
scroll to position [2990, 0]
click at [785, 483] on button "下一頁" at bounding box center [773, 464] width 70 height 37
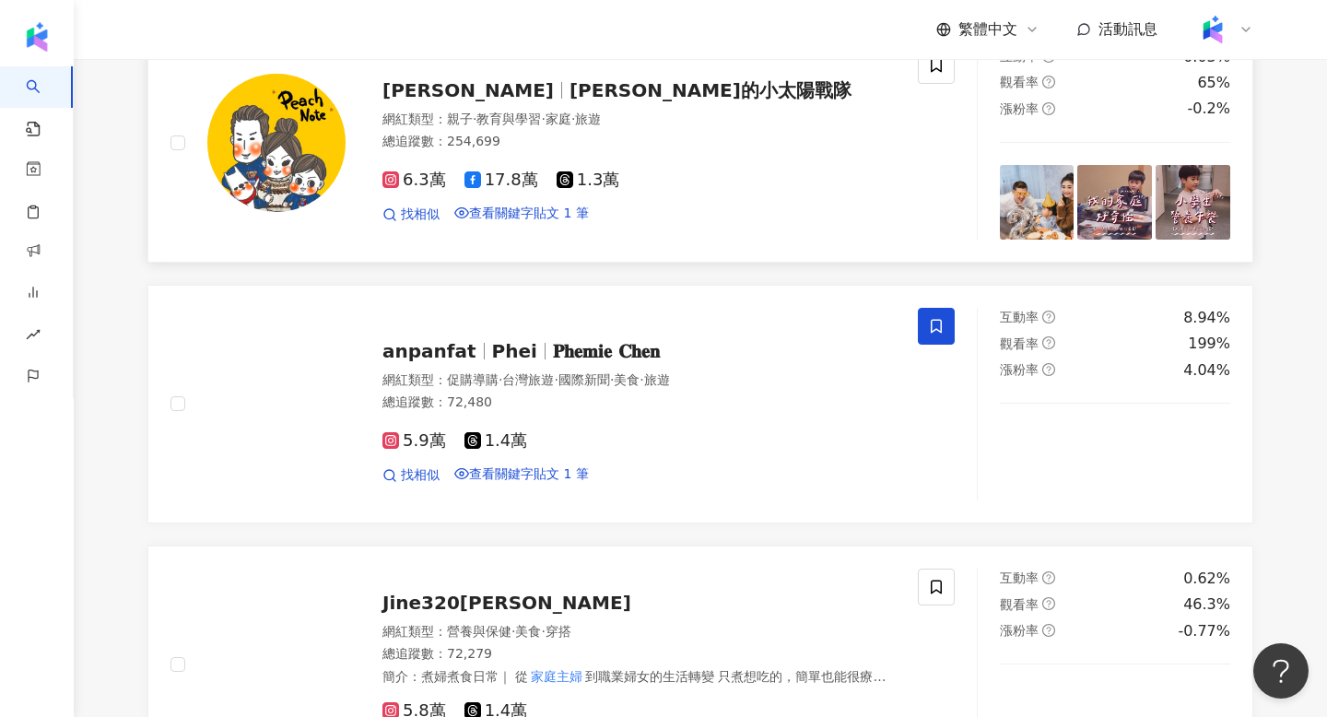
scroll to position [507, 0]
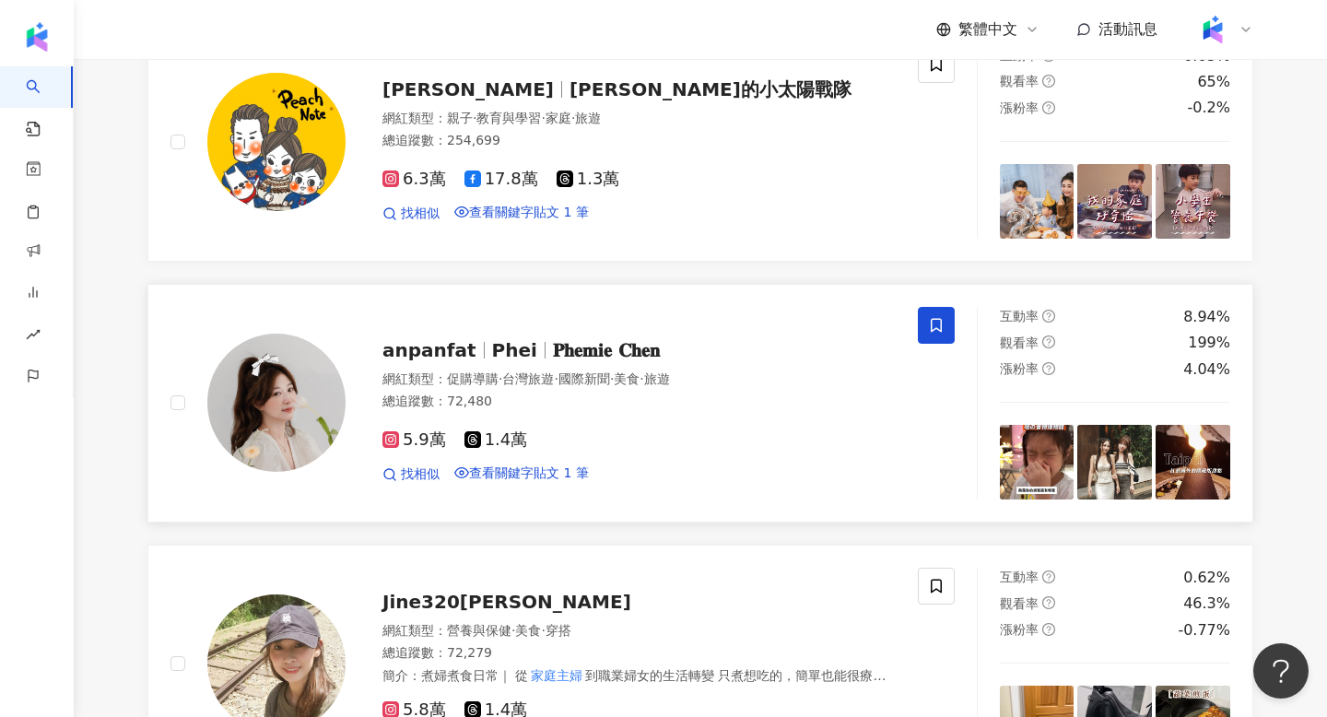
click at [281, 439] on img at bounding box center [276, 403] width 138 height 138
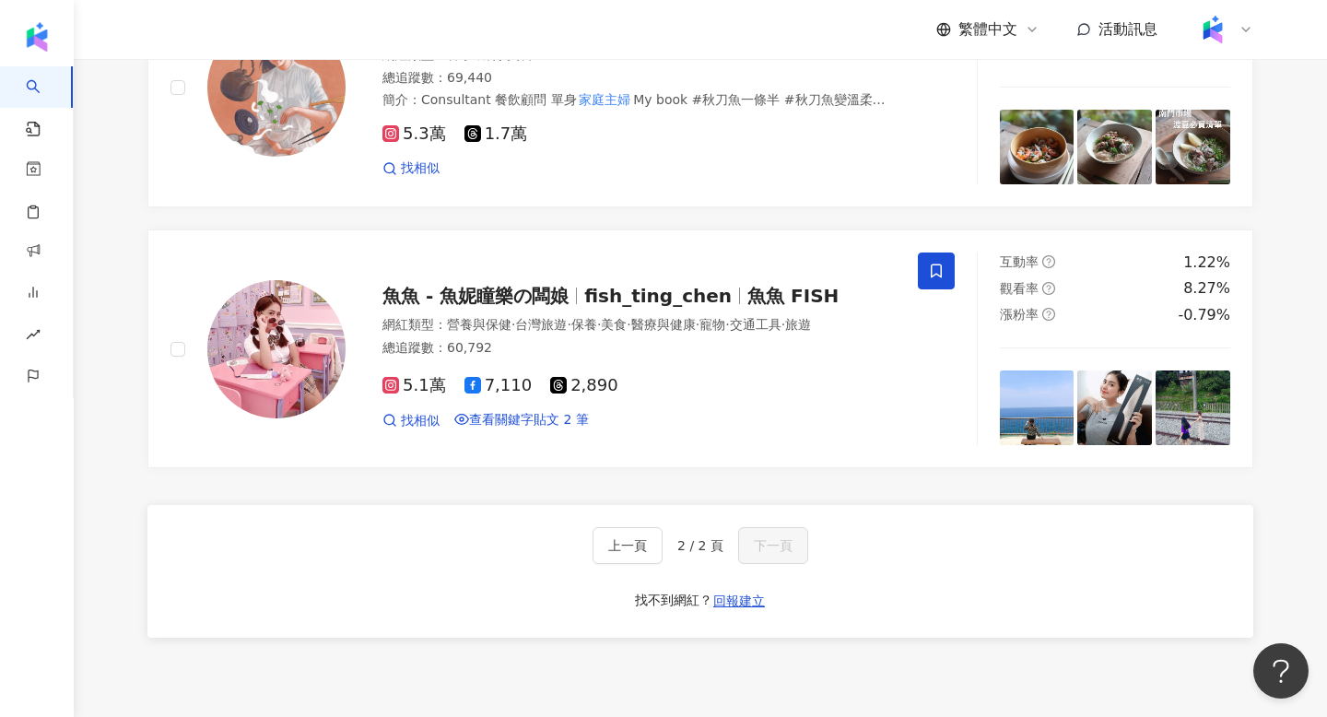
scroll to position [2114, 0]
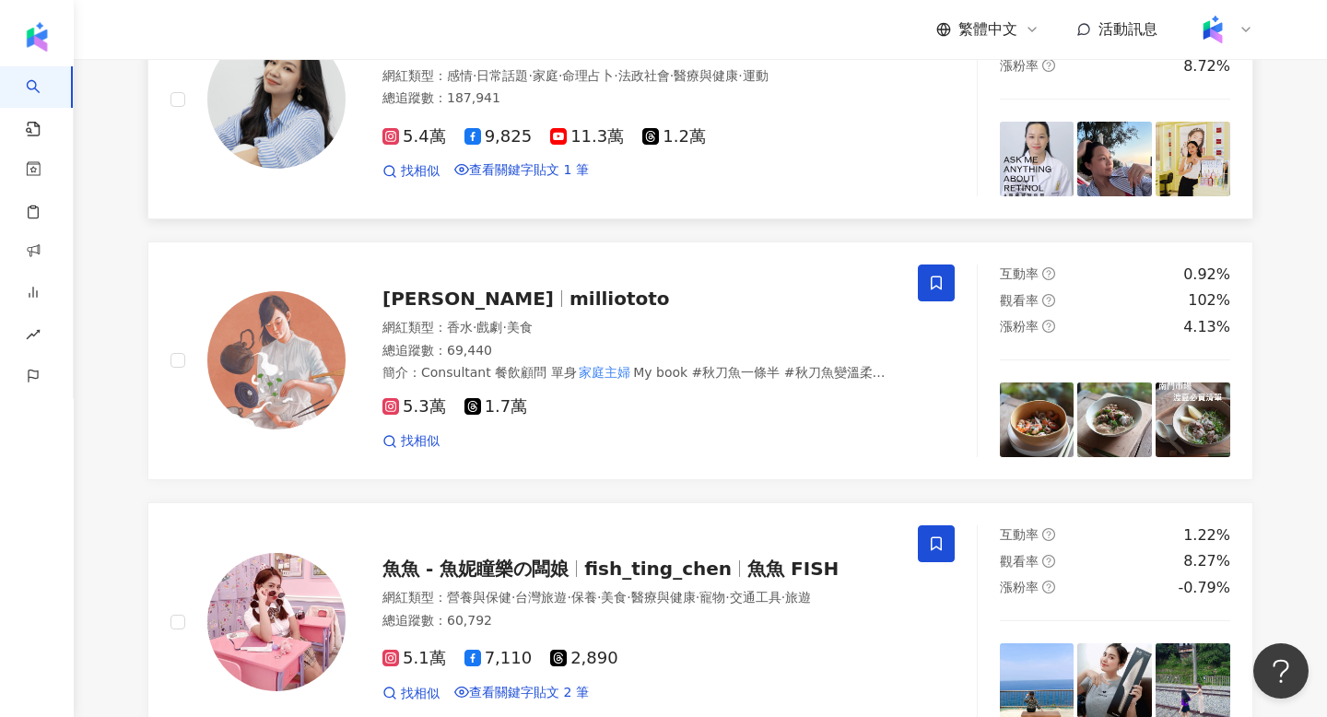
click at [296, 169] on img at bounding box center [276, 99] width 138 height 138
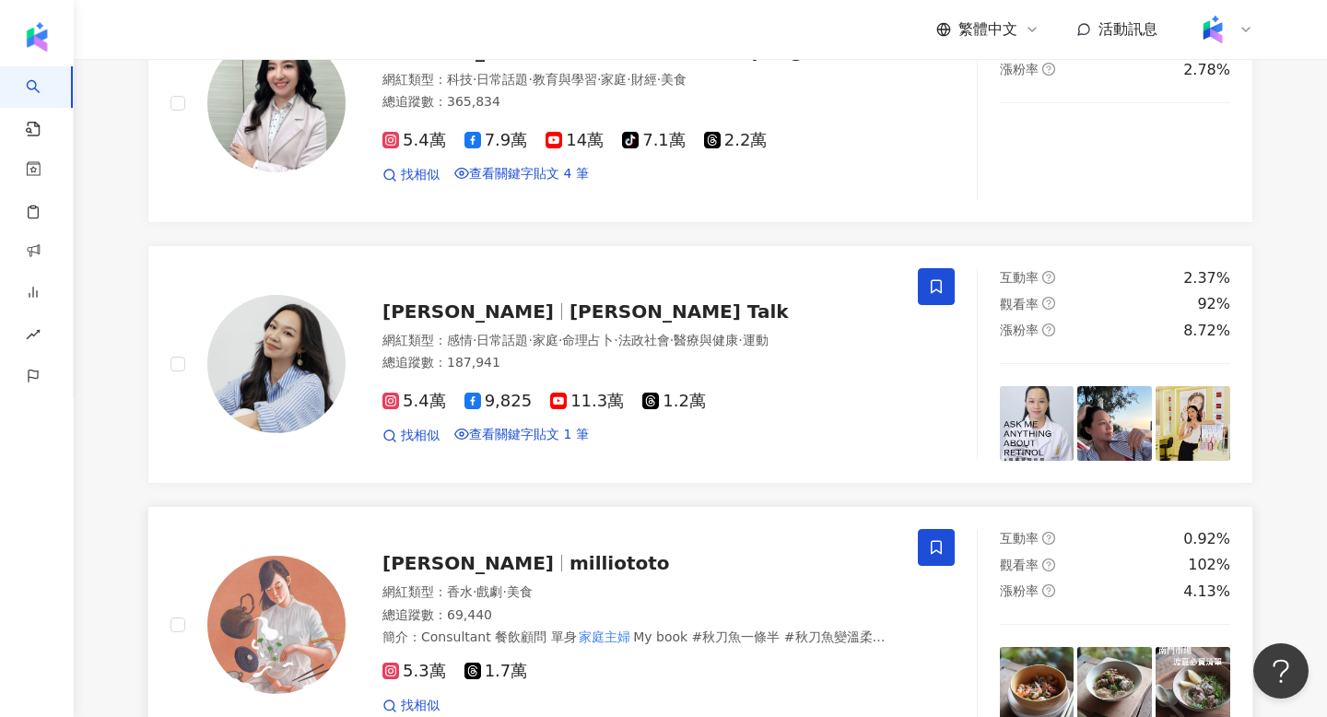
scroll to position [924, 0]
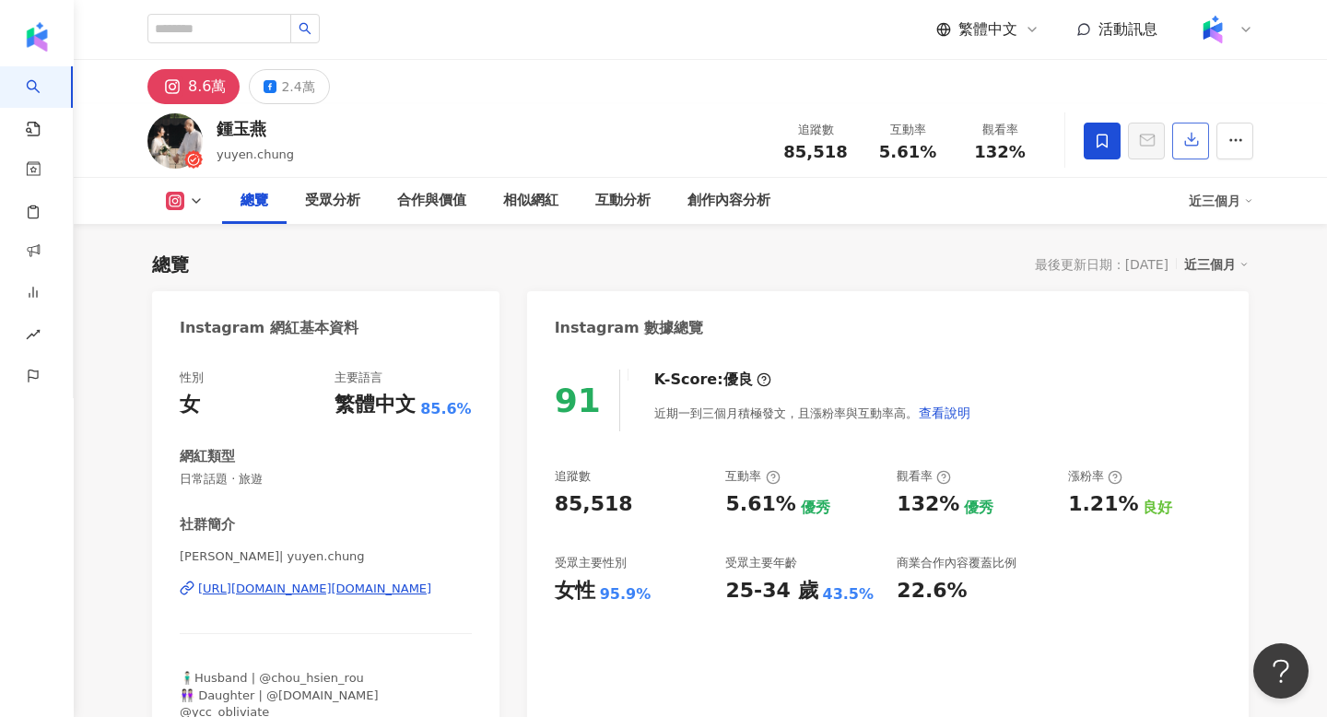
click at [1203, 149] on button "button" at bounding box center [1190, 141] width 37 height 37
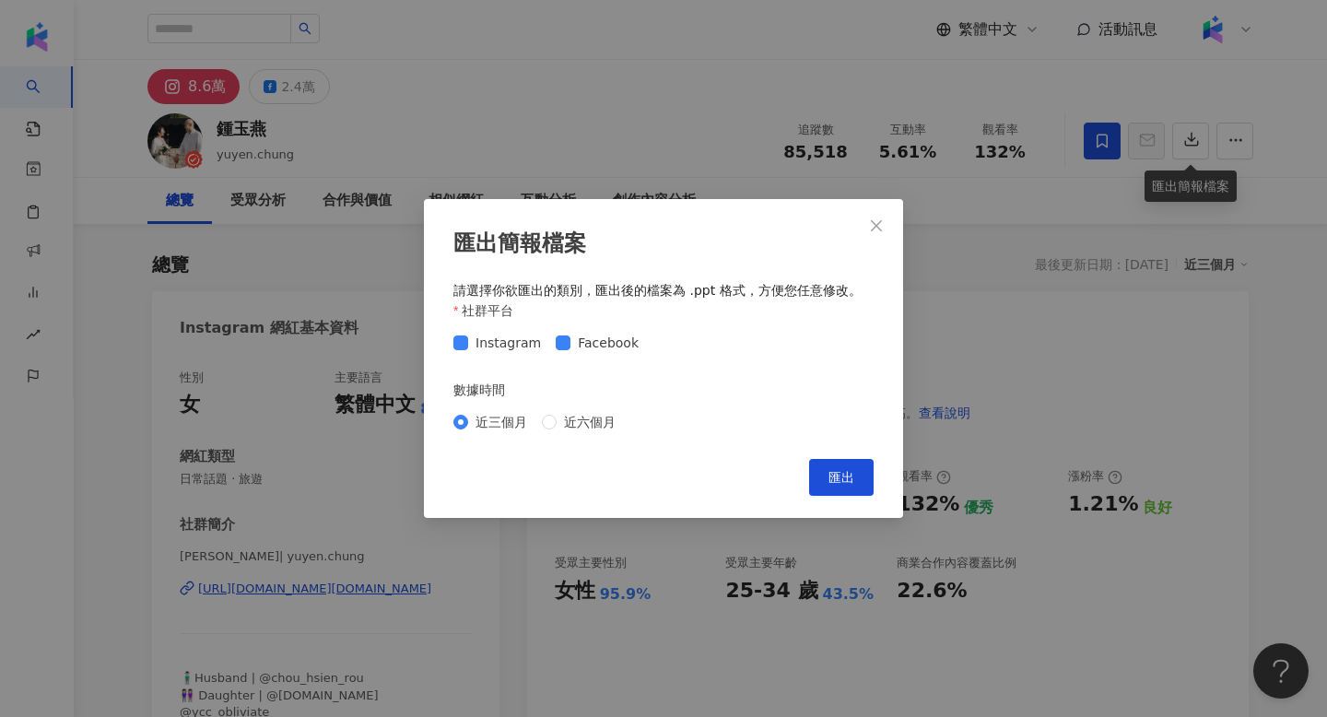
click at [1026, 376] on div "匯出簡報檔案 請選擇你欲匯出的類別，匯出後的檔案為 .ppt 格式，方便您任意修改。 社群平台 Instagram Facebook 數據時間 近三個月 近六…" at bounding box center [663, 358] width 1327 height 717
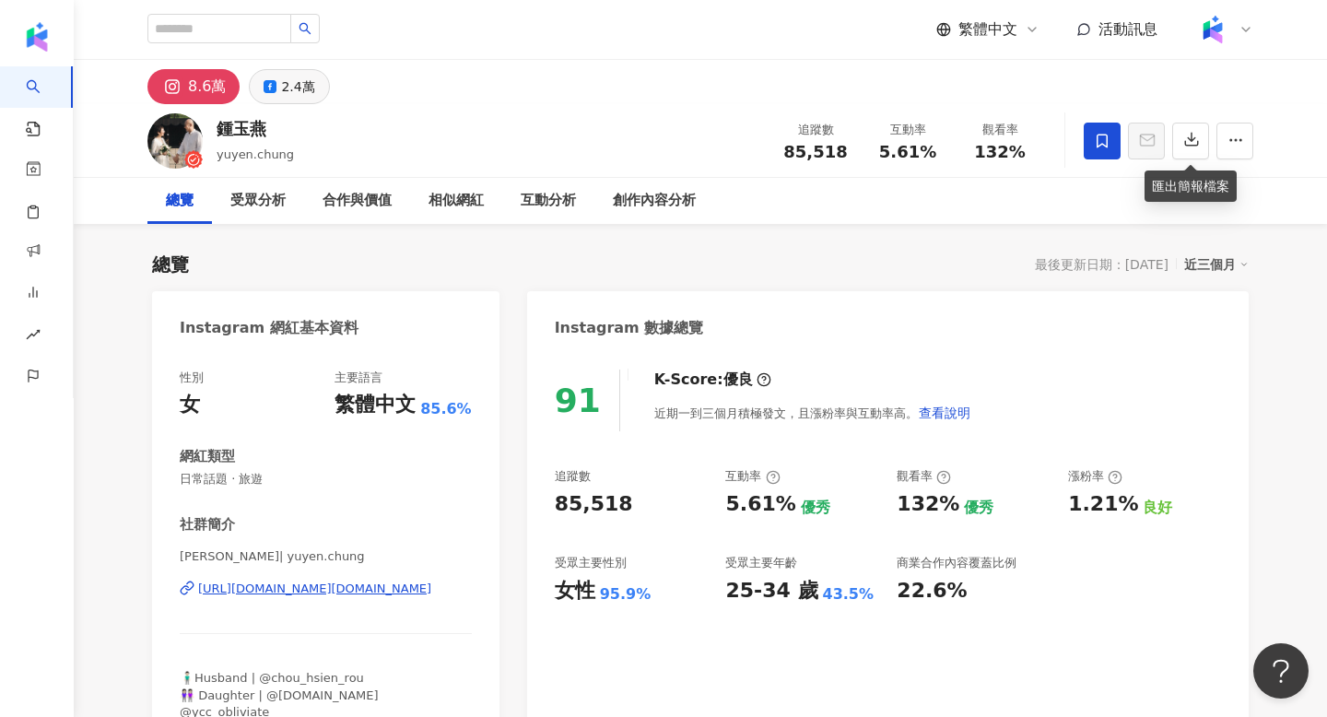
click at [299, 77] on div "2.4萬" at bounding box center [297, 87] width 33 height 26
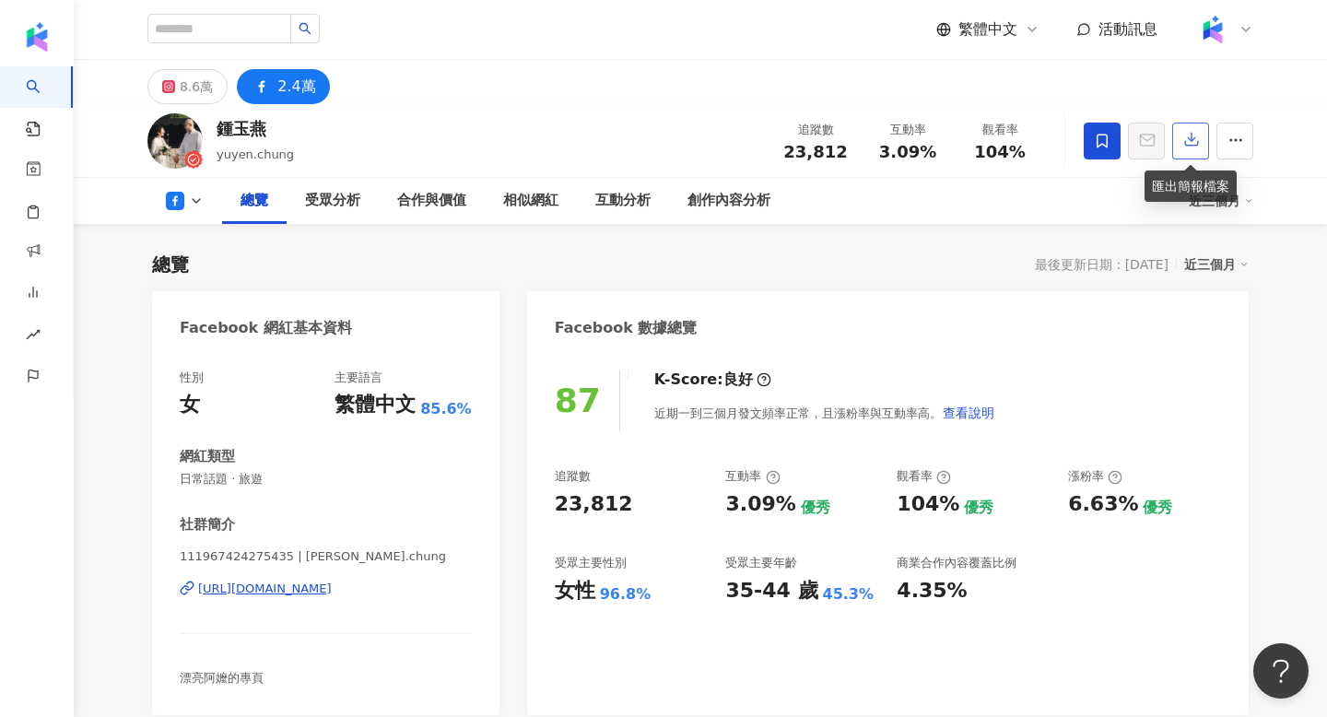
click at [1180, 146] on button "button" at bounding box center [1190, 141] width 37 height 37
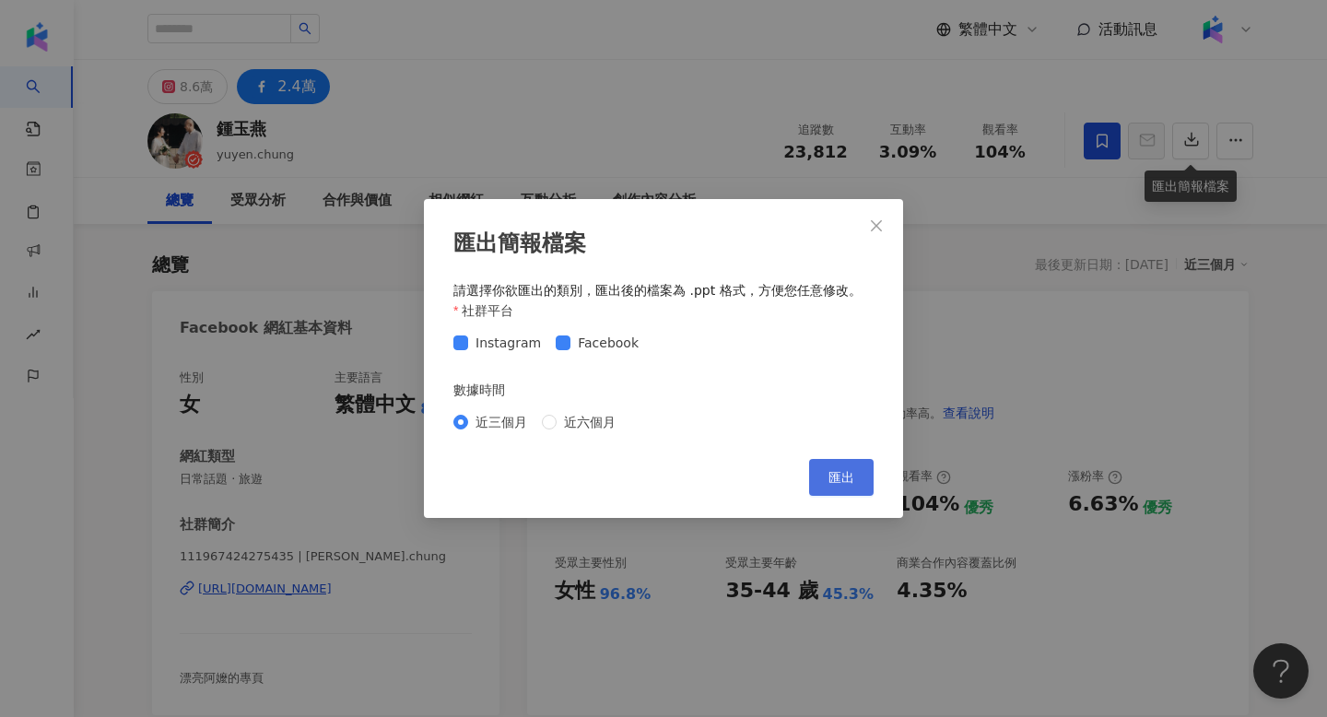
click at [837, 477] on span "匯出" at bounding box center [842, 477] width 26 height 15
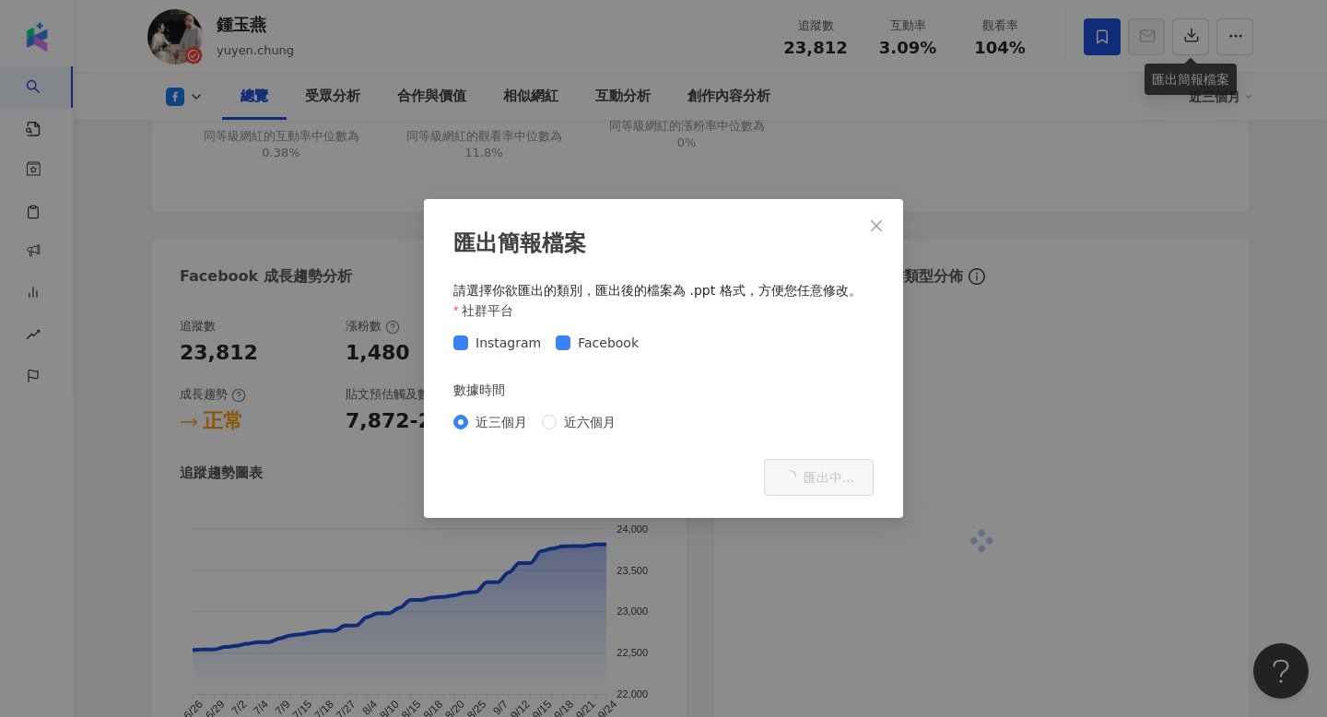
scroll to position [848, 0]
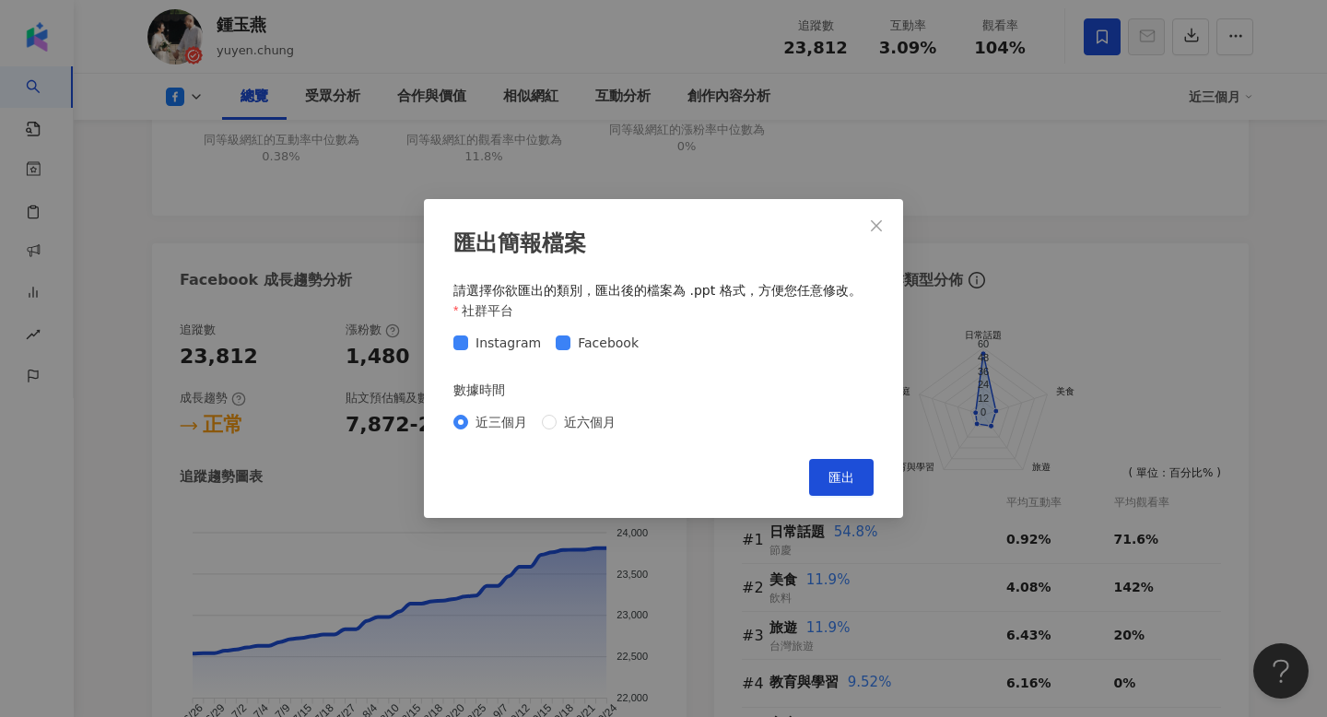
click at [275, 456] on div "匯出簡報檔案 請選擇你欲匯出的類別，匯出後的檔案為 .ppt 格式，方便您任意修改。 社群平台 Instagram Facebook 數據時間 近三個月 近六…" at bounding box center [663, 358] width 1327 height 717
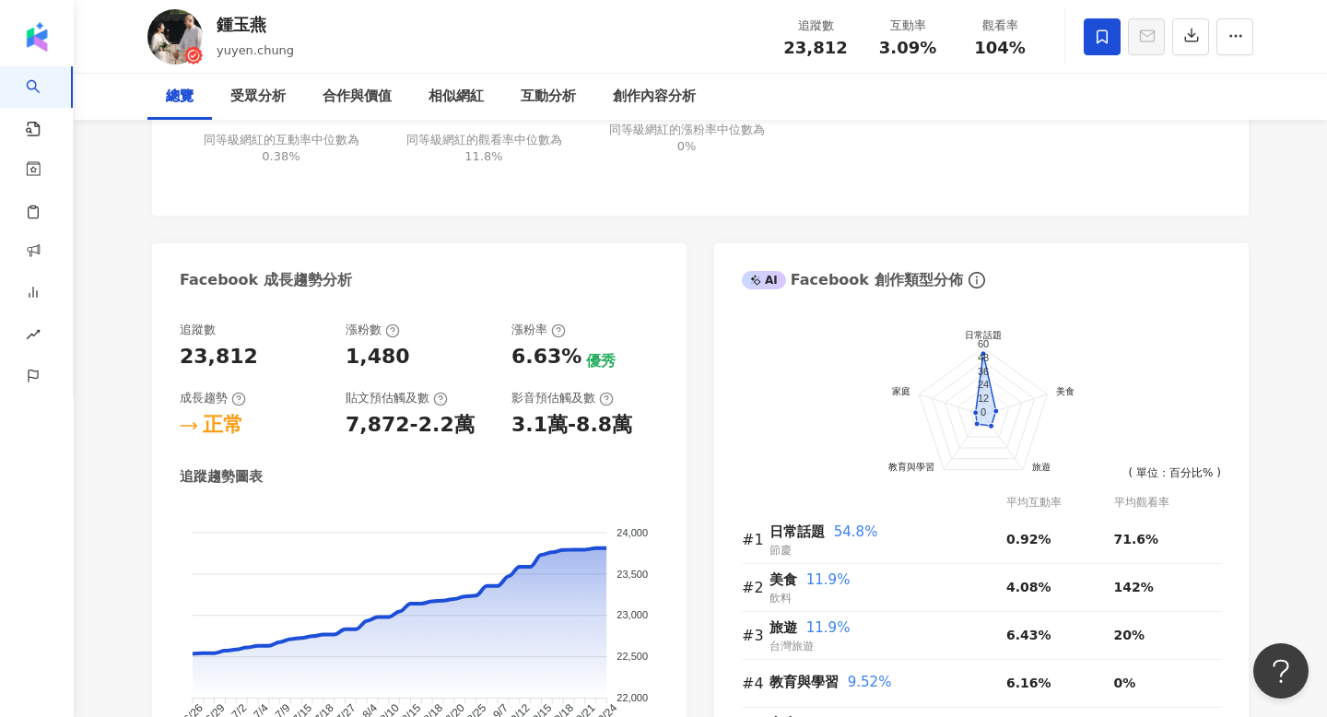
scroll to position [0, 0]
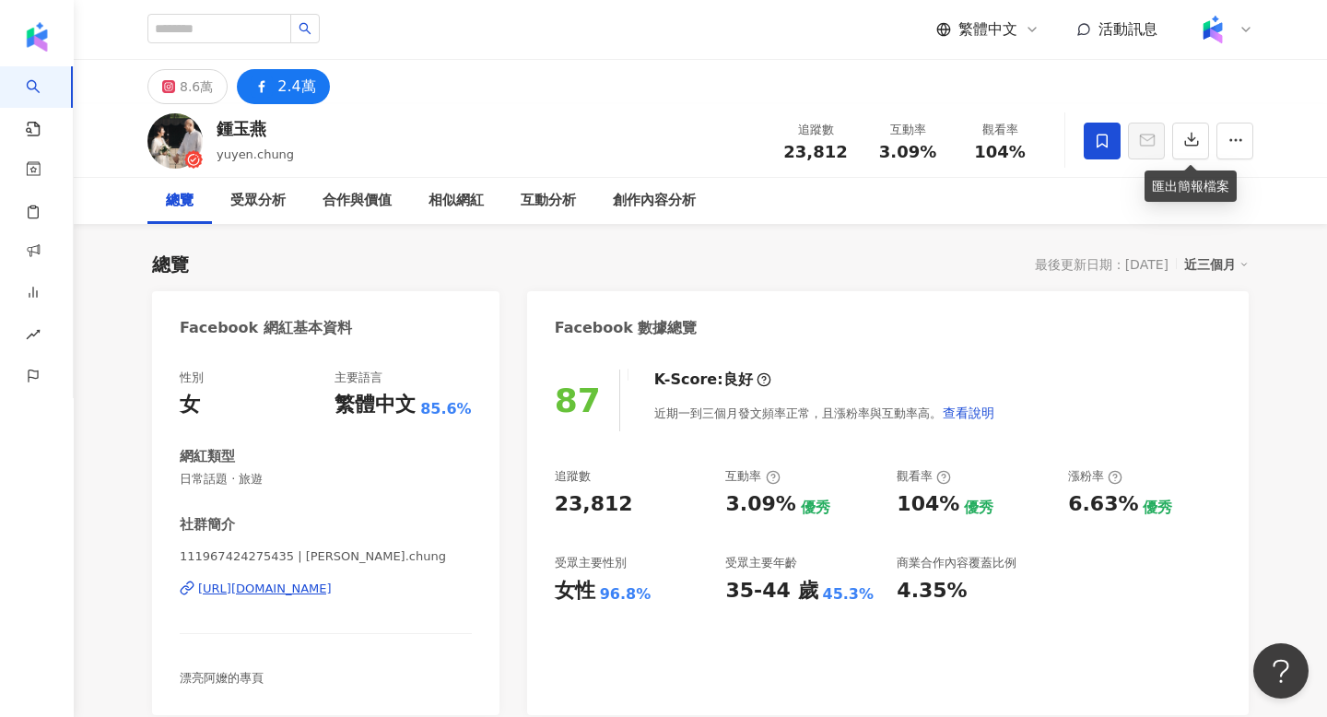
click at [287, 597] on div "https://www.facebook.com/111967424275435" at bounding box center [265, 589] width 134 height 17
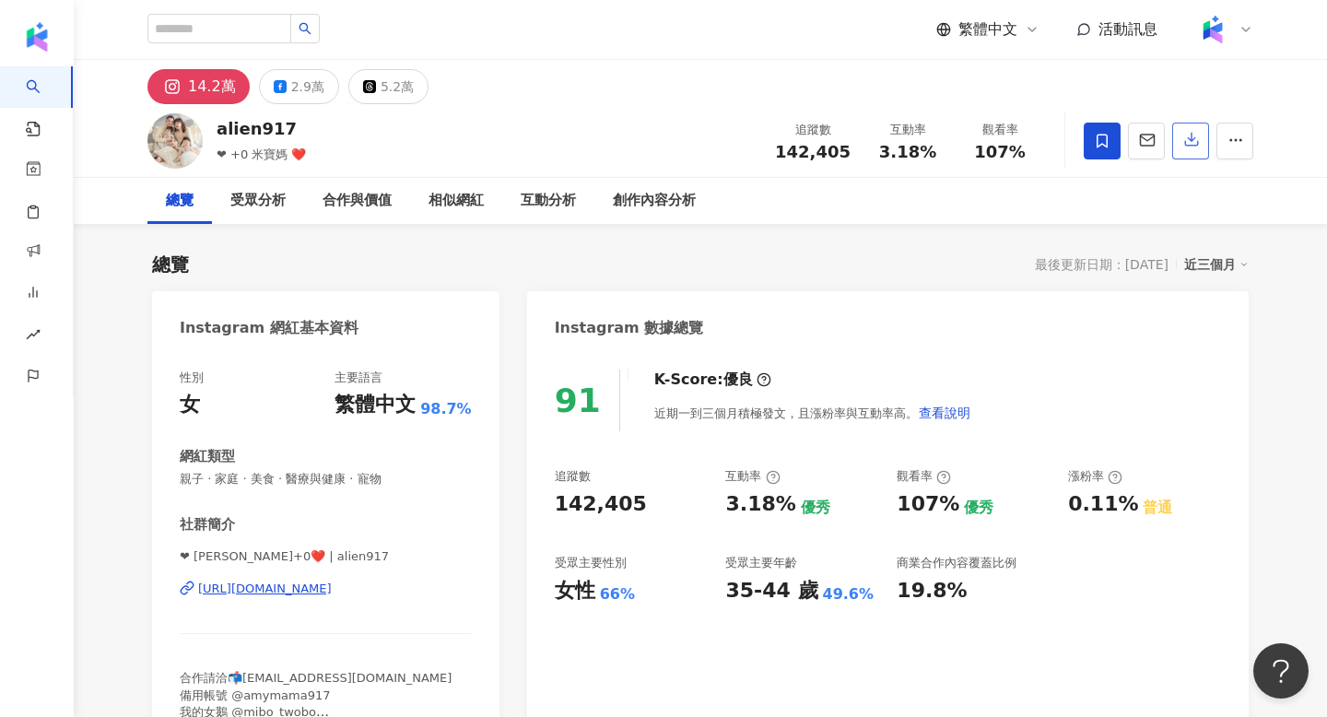
click at [1177, 156] on button "button" at bounding box center [1190, 141] width 37 height 37
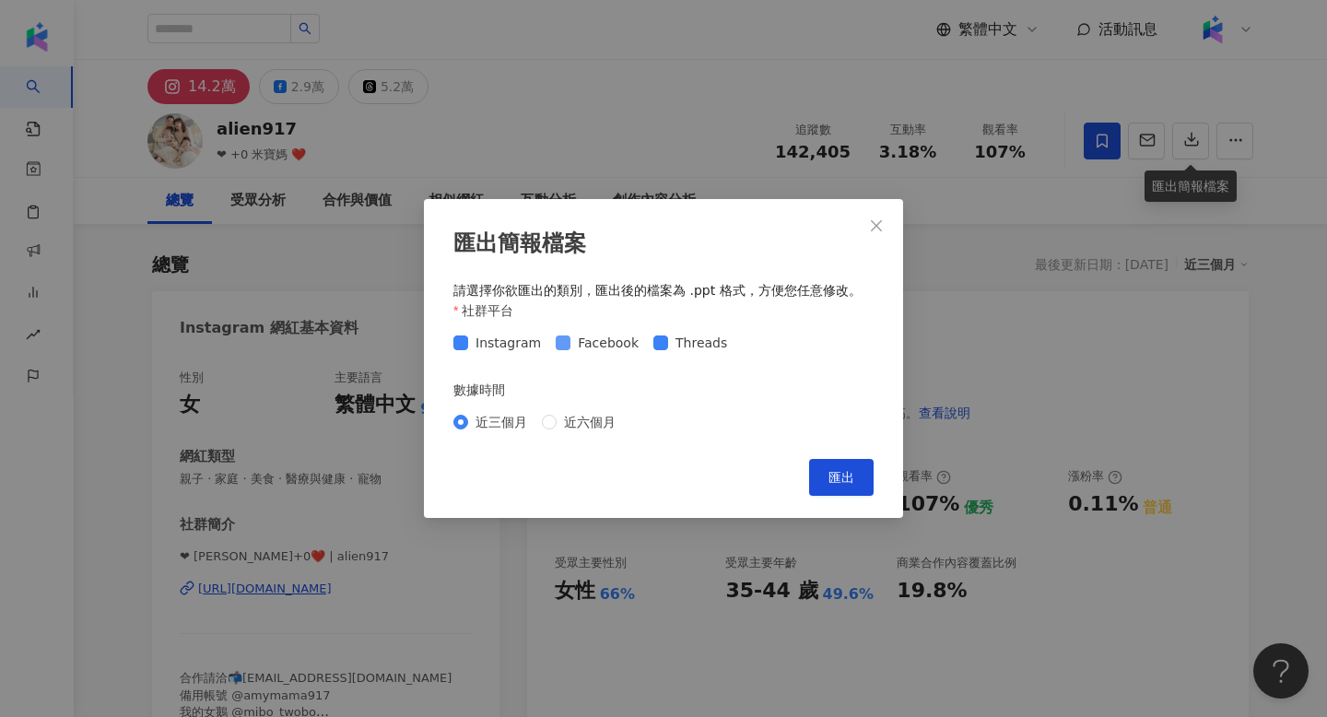
click at [585, 334] on span "Facebook" at bounding box center [609, 343] width 76 height 20
click at [696, 344] on span "Threads" at bounding box center [701, 343] width 66 height 20
click at [828, 471] on button "匯出" at bounding box center [841, 477] width 65 height 37
click at [677, 569] on div "匯出簡報檔案 請選擇你欲匯出的類別，匯出後的檔案為 .ppt 格式，方便您任意修改。 社群平台 Instagram Facebook Threads 數據時間…" at bounding box center [663, 358] width 1327 height 717
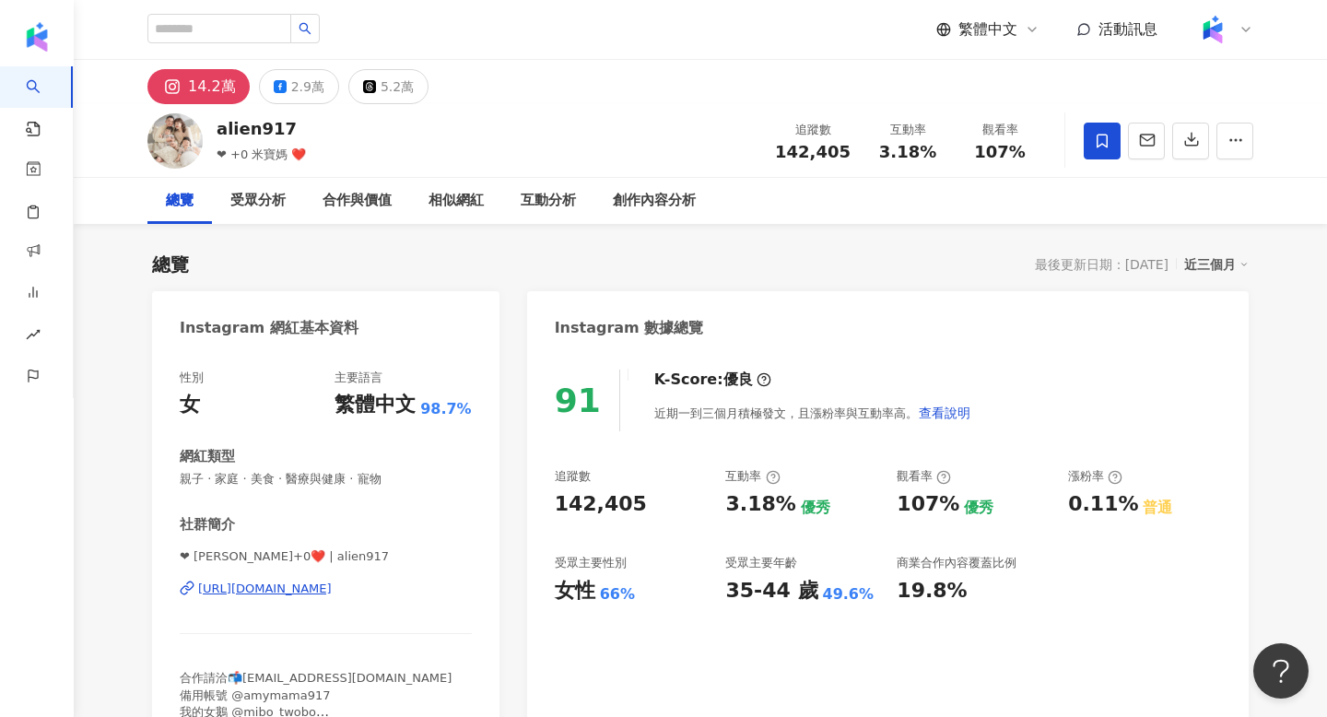
click at [332, 588] on div "https://www.instagram.com/alien917/" at bounding box center [265, 589] width 134 height 17
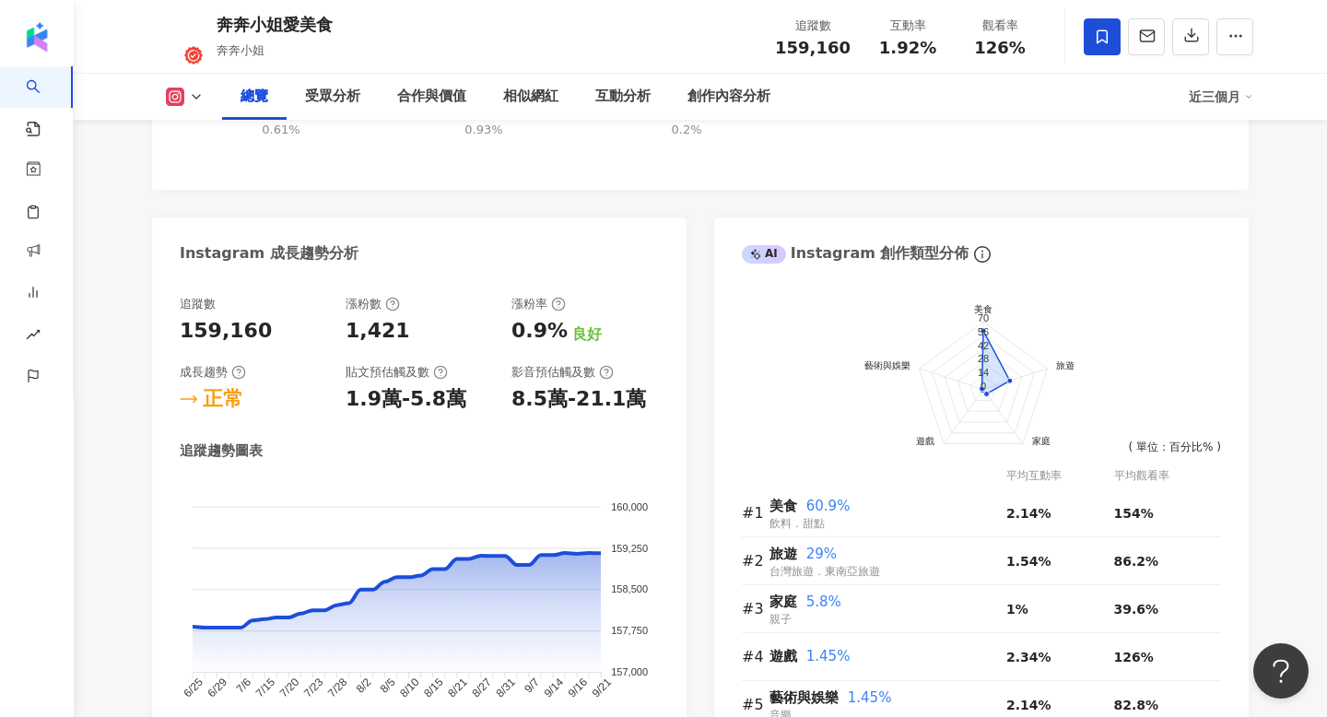
scroll to position [1265, 0]
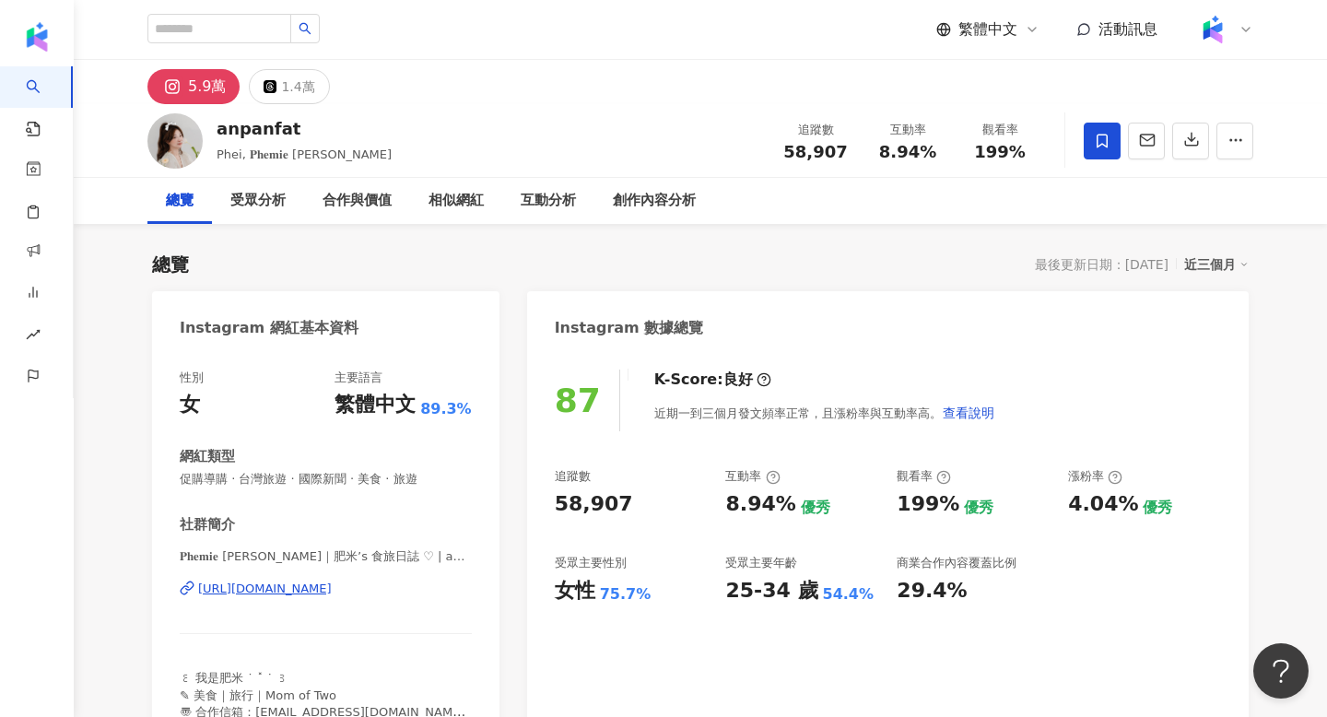
click at [300, 586] on div "[URL][DOMAIN_NAME]" at bounding box center [265, 589] width 134 height 17
click at [1197, 140] on icon "button" at bounding box center [1192, 139] width 17 height 17
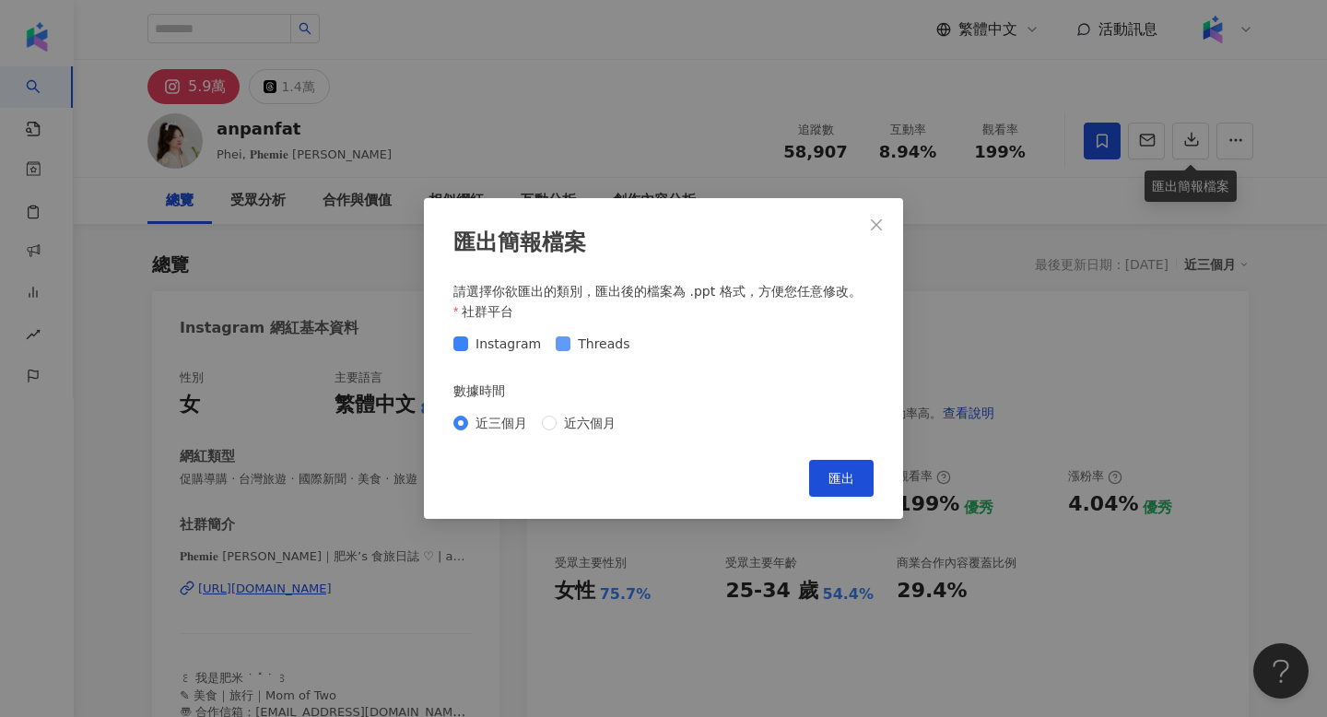
click at [593, 346] on span "Threads" at bounding box center [604, 344] width 66 height 20
click at [855, 468] on button "匯出" at bounding box center [841, 478] width 65 height 37
click at [361, 307] on div "匯出簡報檔案 請選擇你欲匯出的類別，匯出後的檔案為 .ppt 格式，方便您任意修改。 社群平台 Instagram Threads 數據時間 近三個月 近六個…" at bounding box center [663, 358] width 1327 height 717
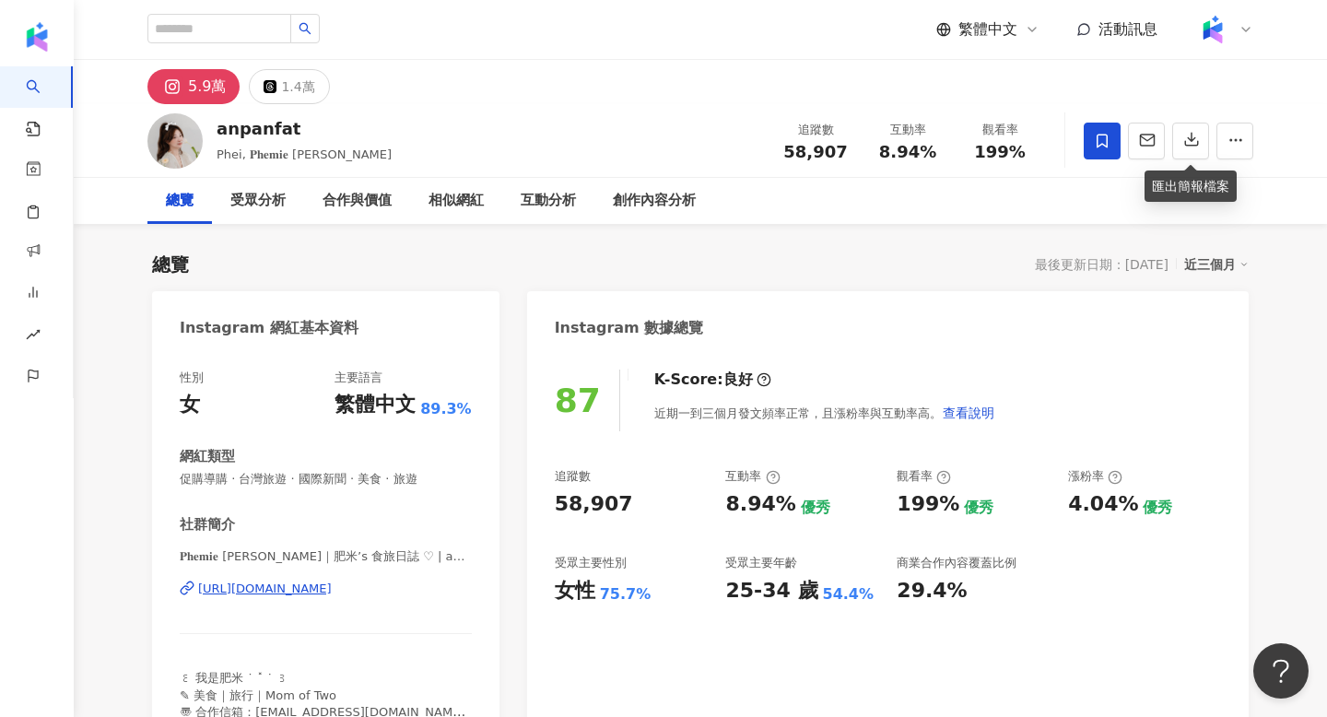
click at [332, 584] on div "https://www.instagram.com/anpanfat/" at bounding box center [265, 589] width 134 height 17
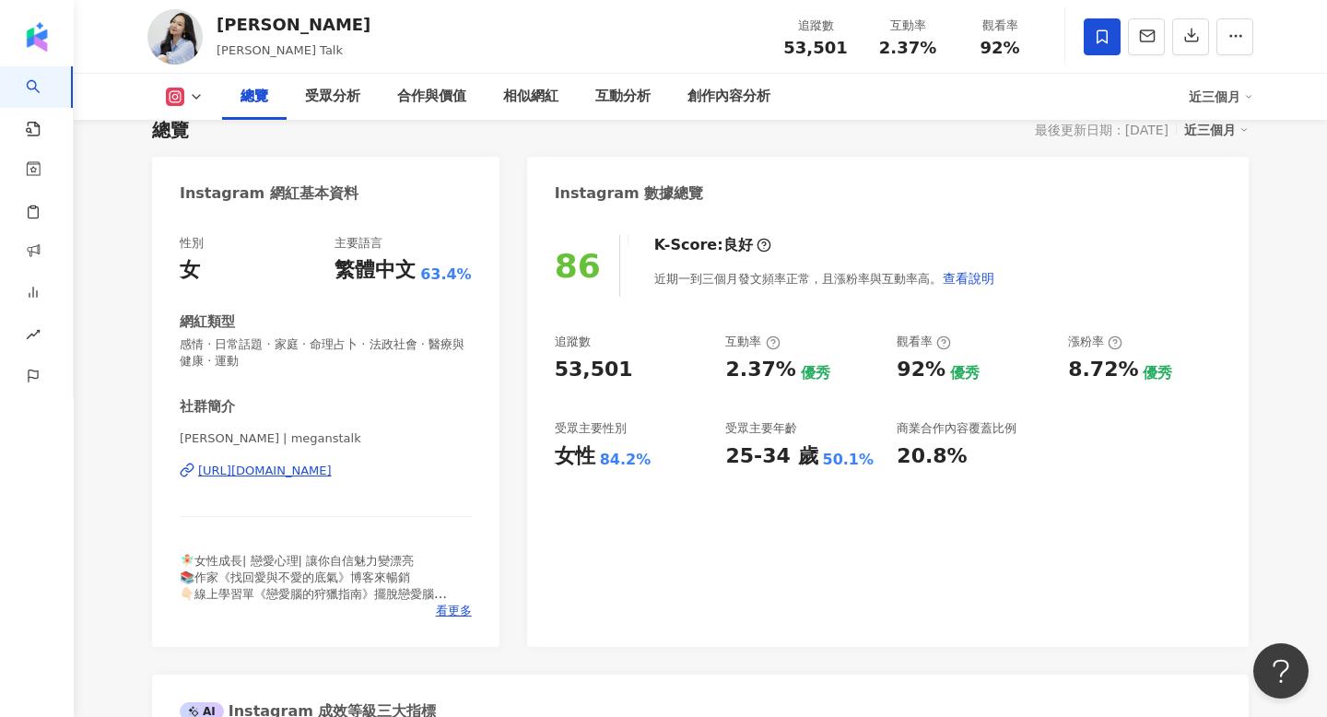
scroll to position [161, 0]
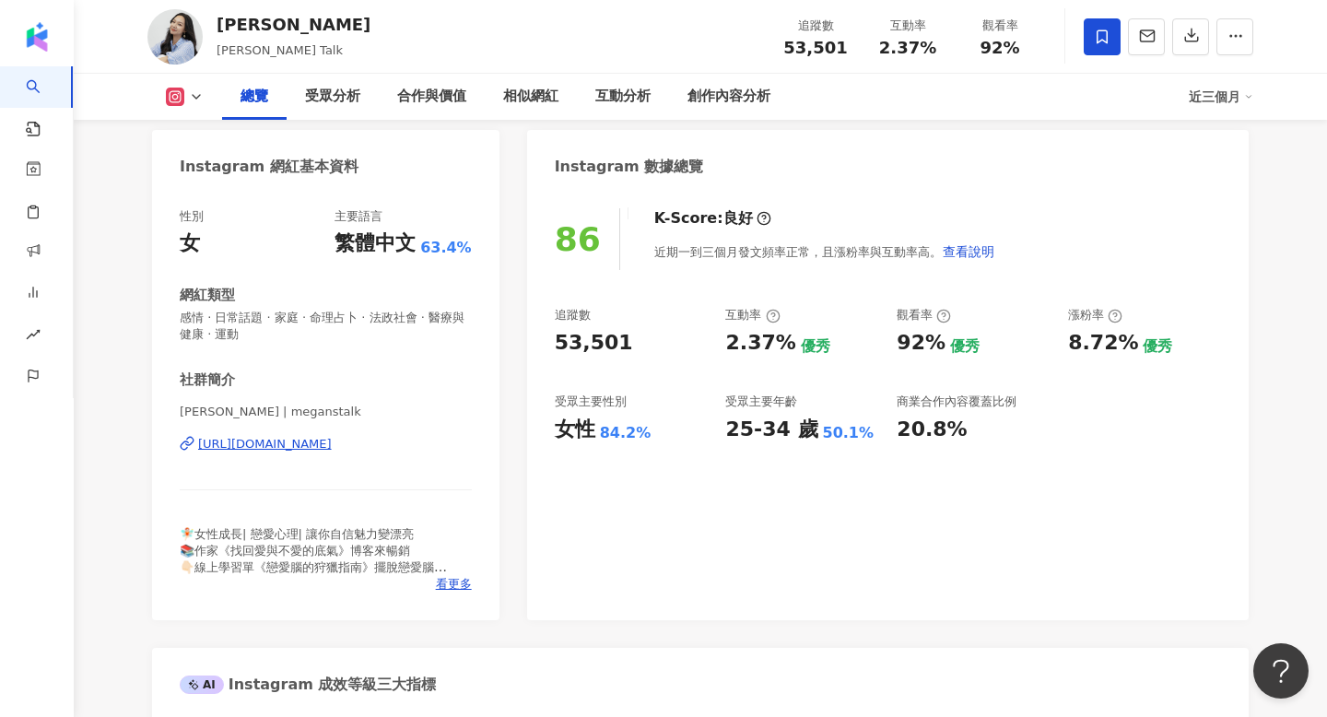
click at [332, 444] on div "[URL][DOMAIN_NAME]" at bounding box center [265, 444] width 134 height 17
